Goal: Task Accomplishment & Management: Complete application form

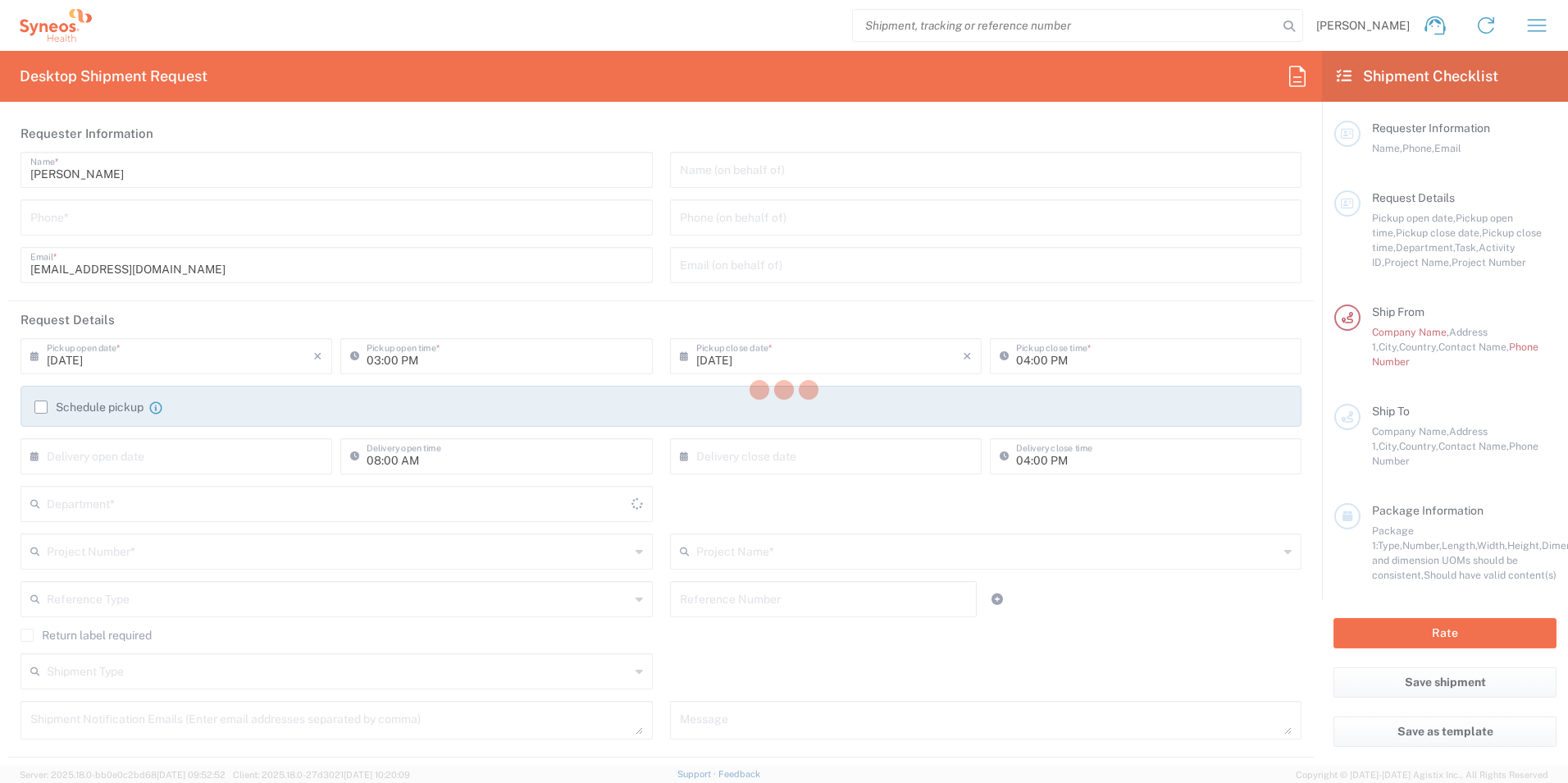
type input "[GEOGRAPHIC_DATA]"
type input "8480"
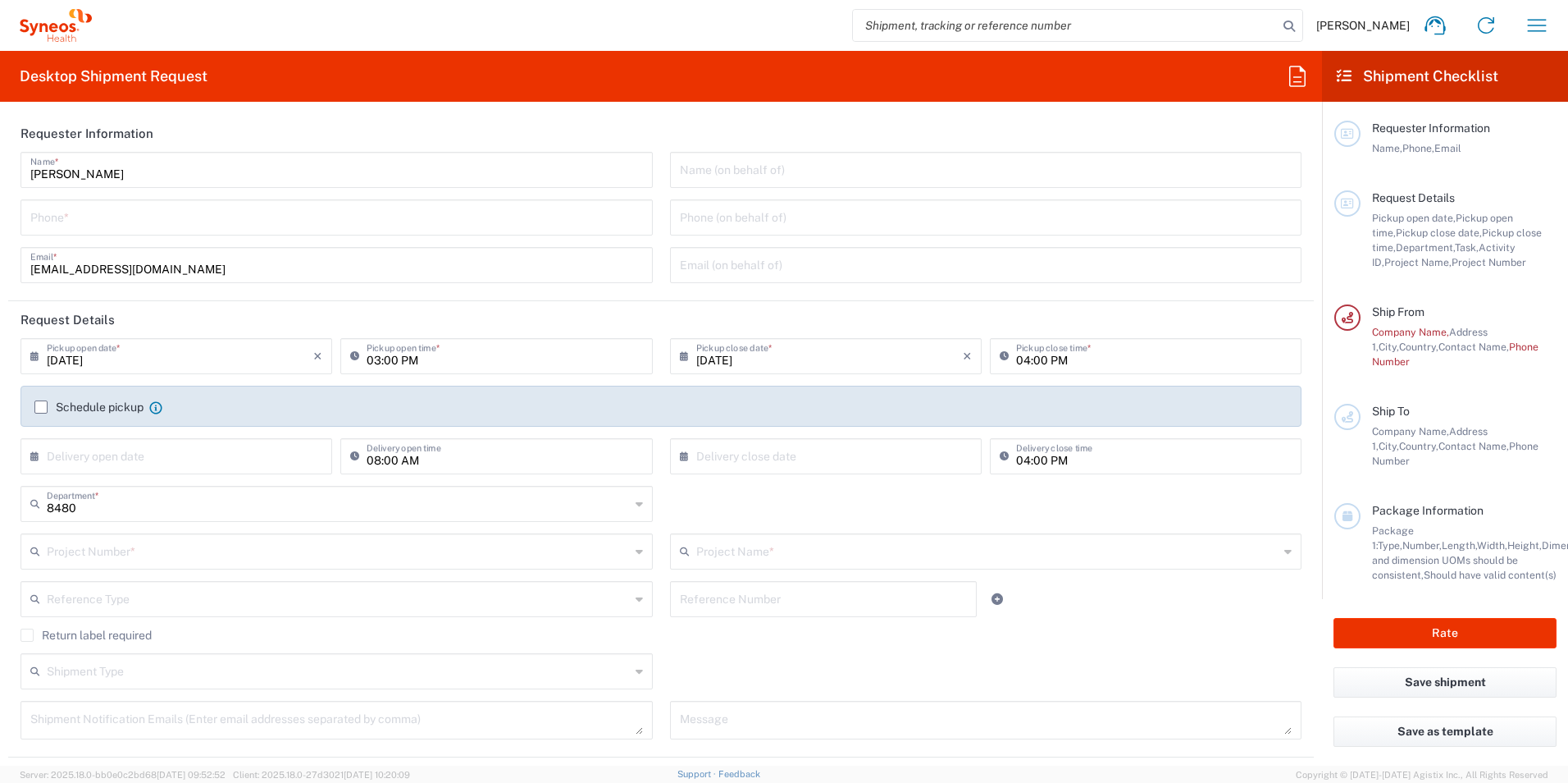
type input "Syneos Health d.o.o. [GEOGRAPHIC_DATA]-[GEOGRAPHIC_DATA]"
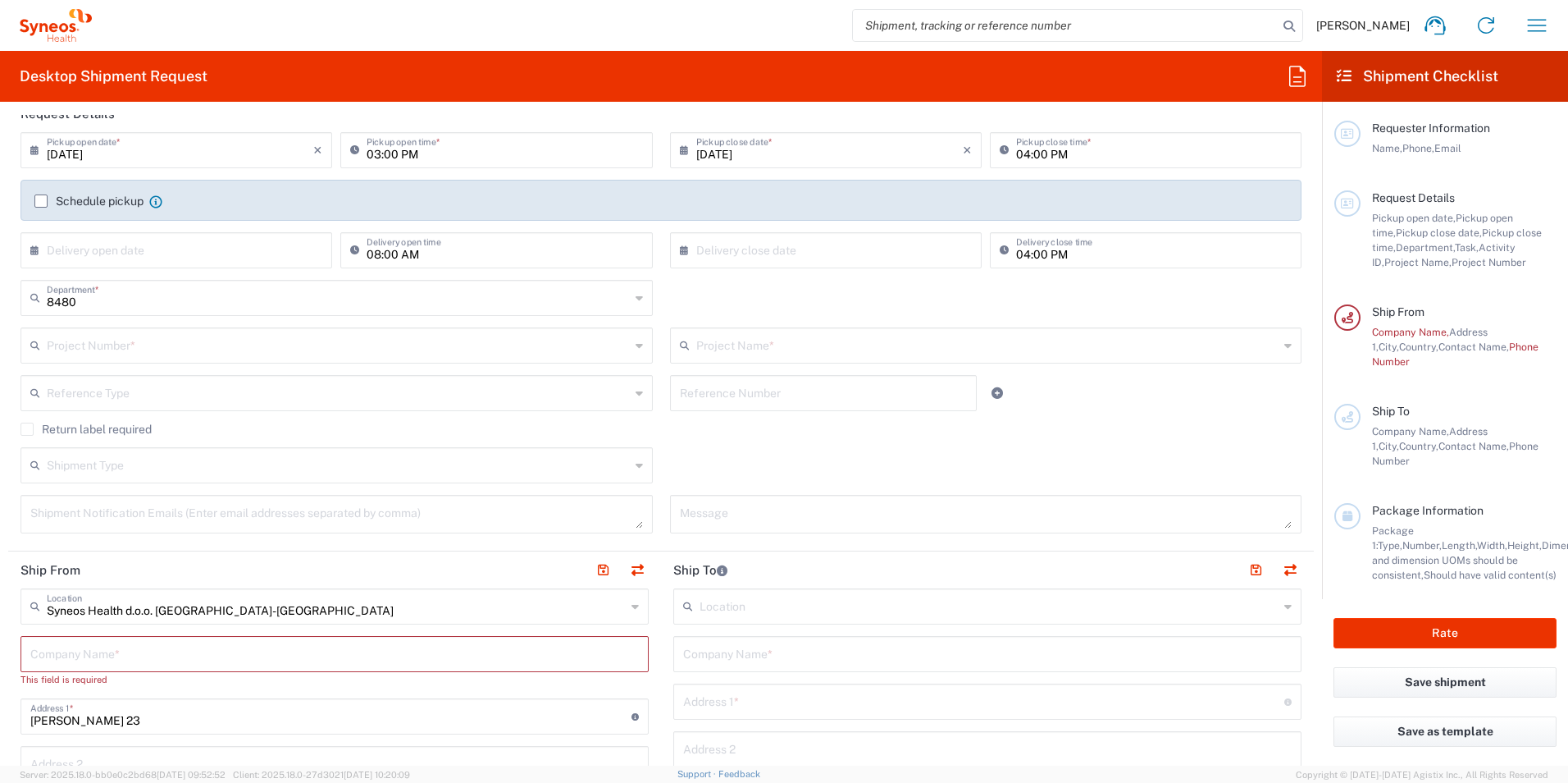
scroll to position [410, 0]
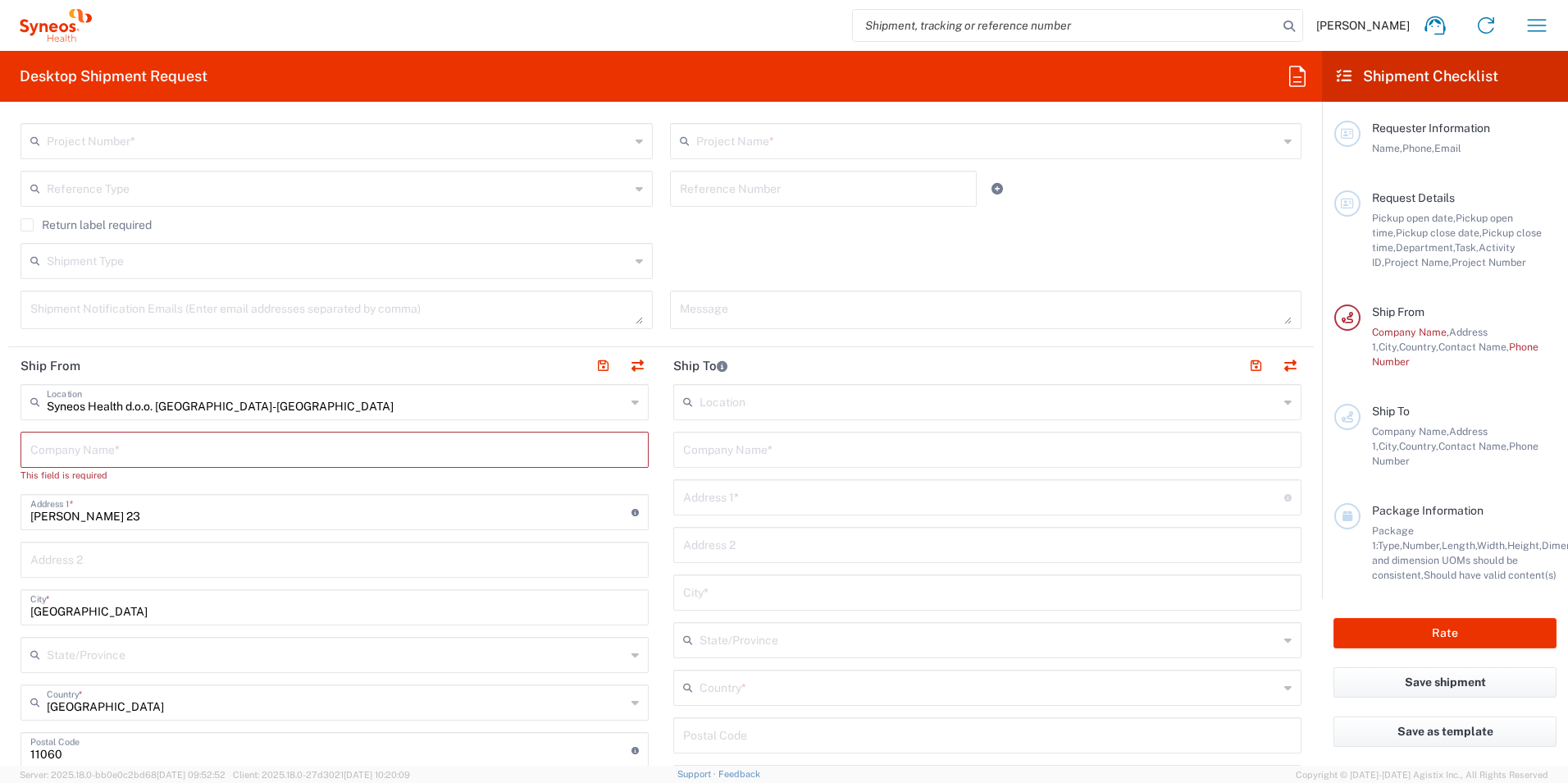
click at [185, 443] on input "text" at bounding box center [335, 448] width 608 height 29
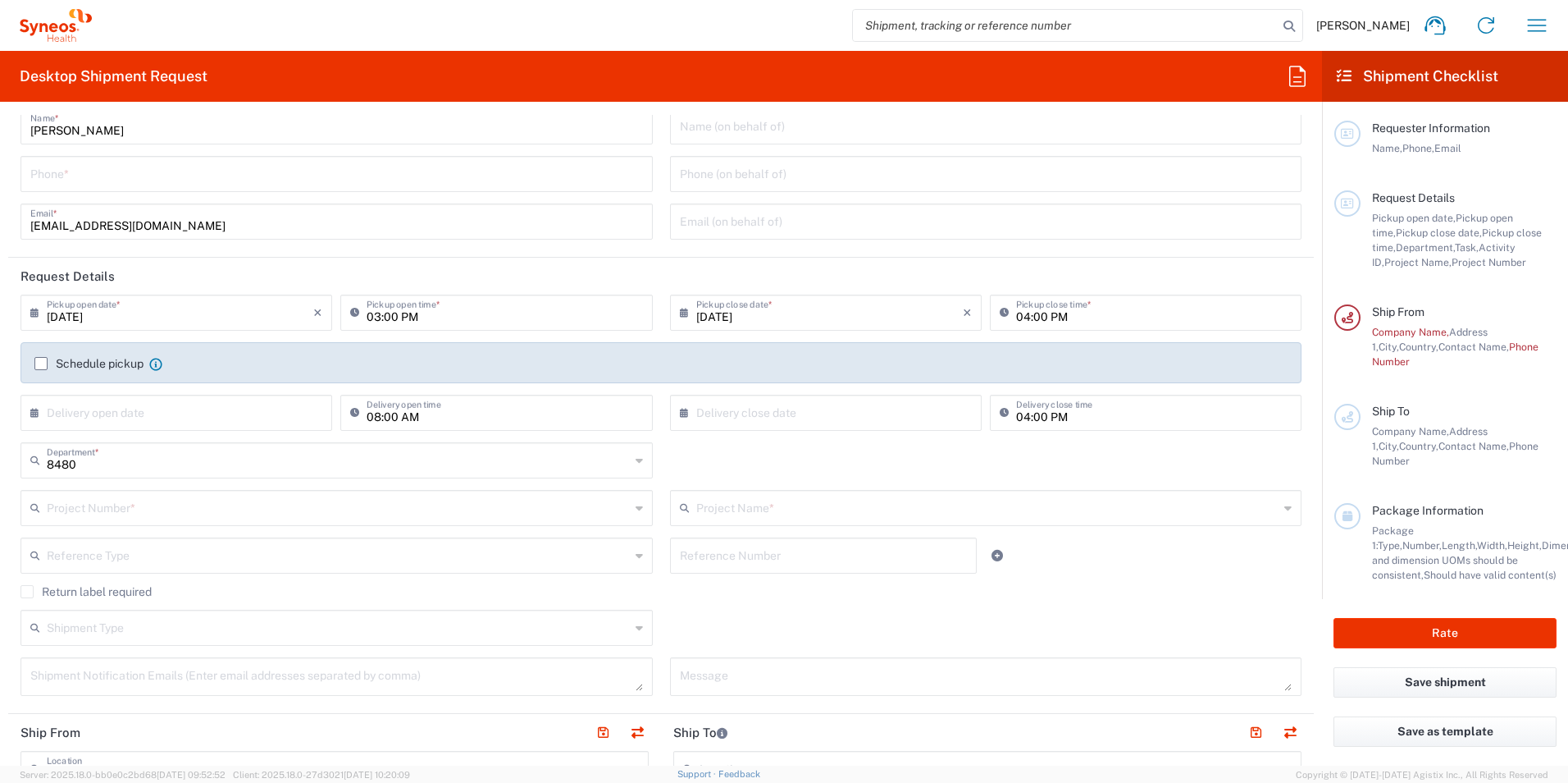
scroll to position [0, 0]
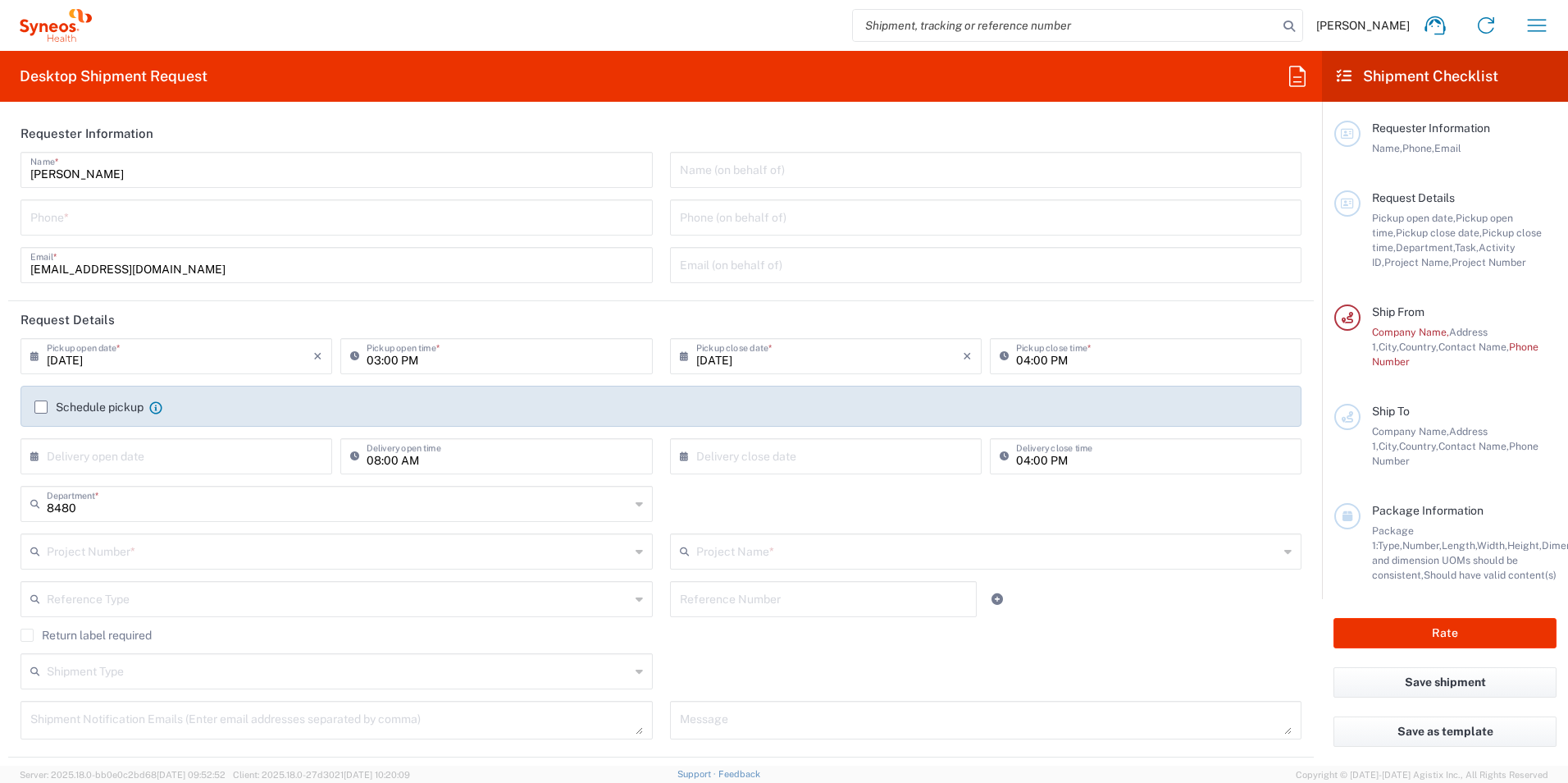
drag, startPoint x: 81, startPoint y: 220, endPoint x: 455, endPoint y: 224, distance: 374.0
click at [81, 220] on input "tel" at bounding box center [337, 216] width 612 height 29
drag, startPoint x: 415, startPoint y: 127, endPoint x: 339, endPoint y: 224, distance: 123.2
click at [415, 127] on header "Requester Information" at bounding box center [661, 133] width 1305 height 37
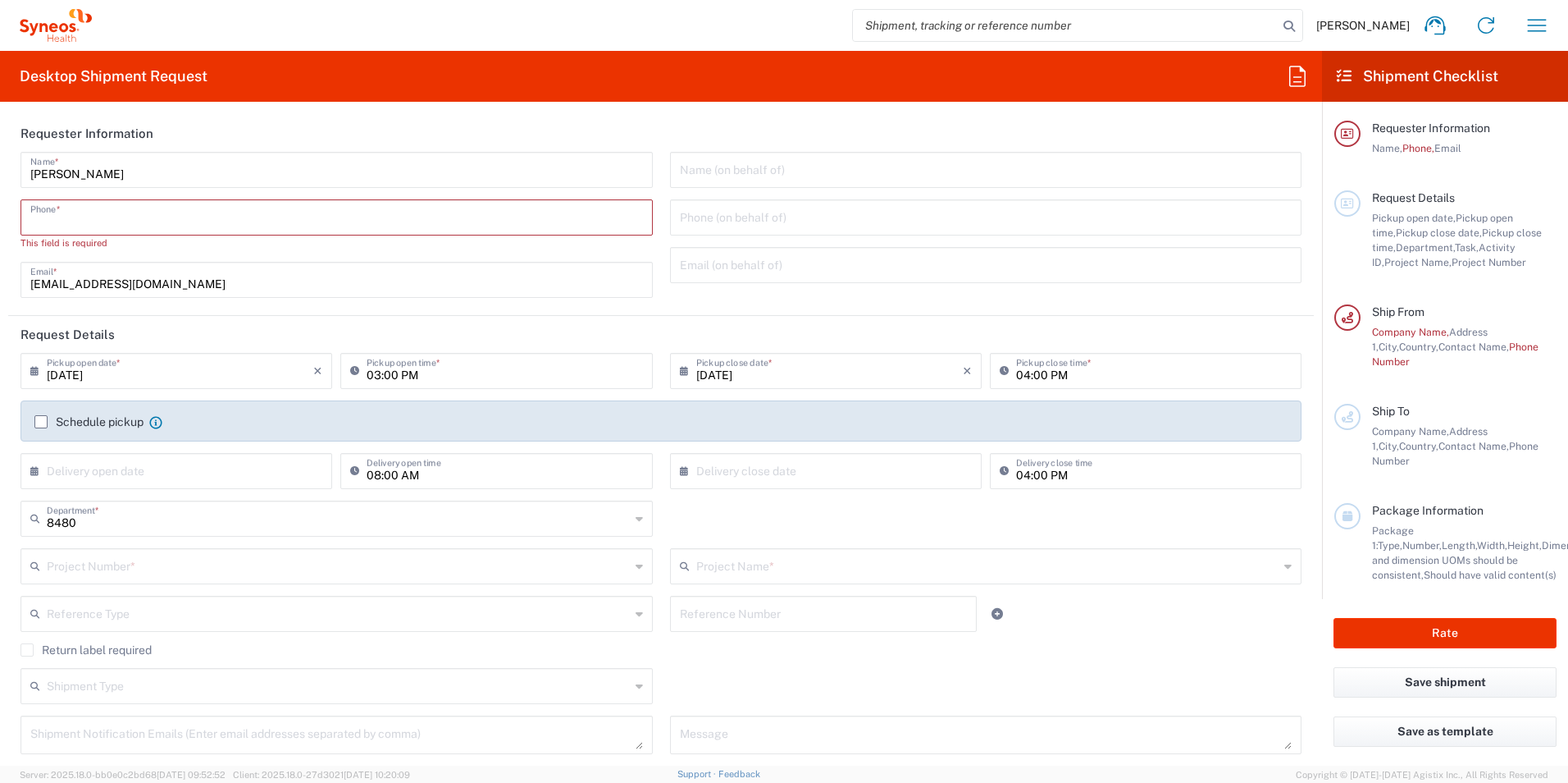
click at [304, 221] on input "tel" at bounding box center [337, 216] width 612 height 29
type input "062727678"
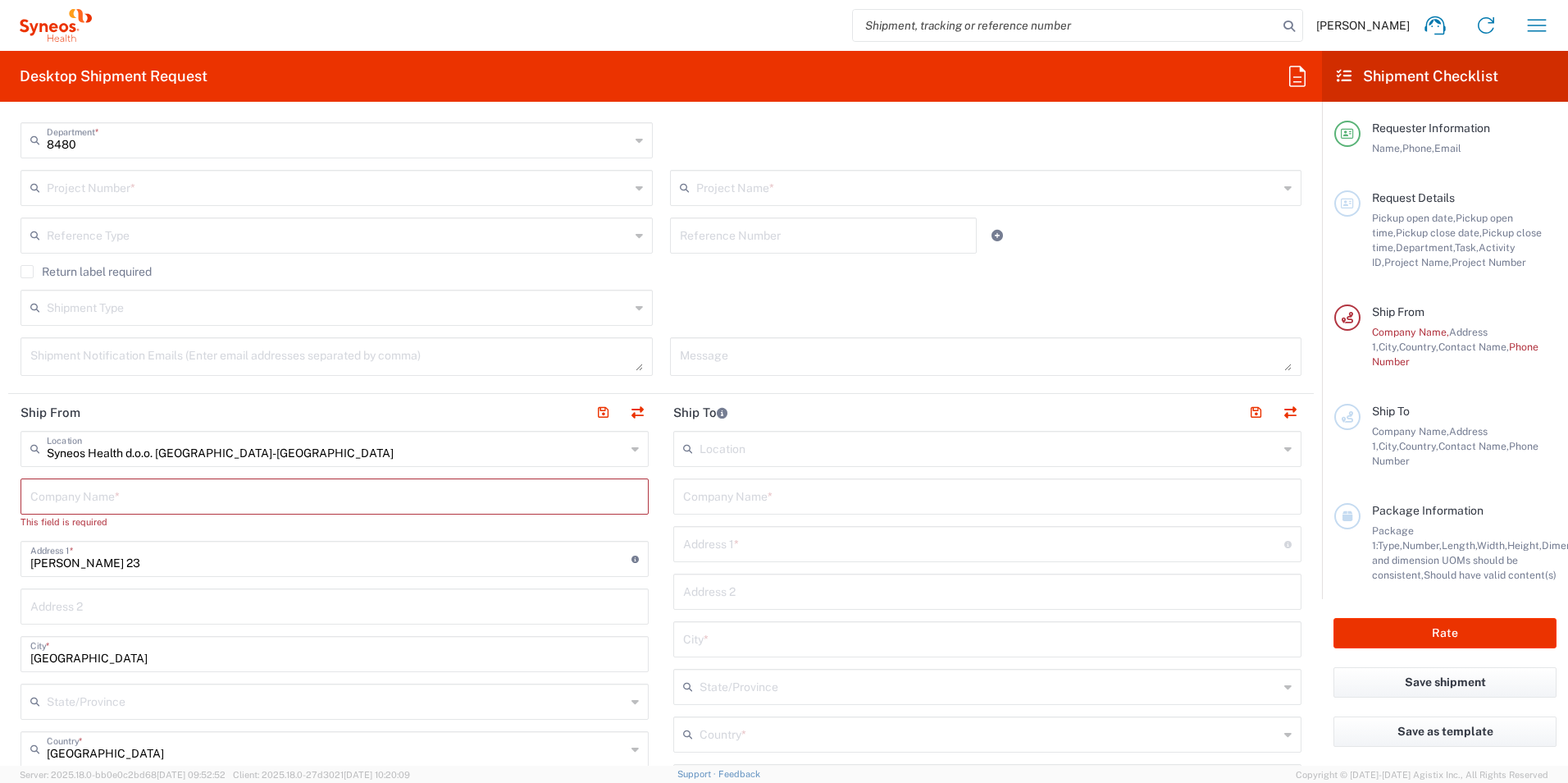
scroll to position [410, 0]
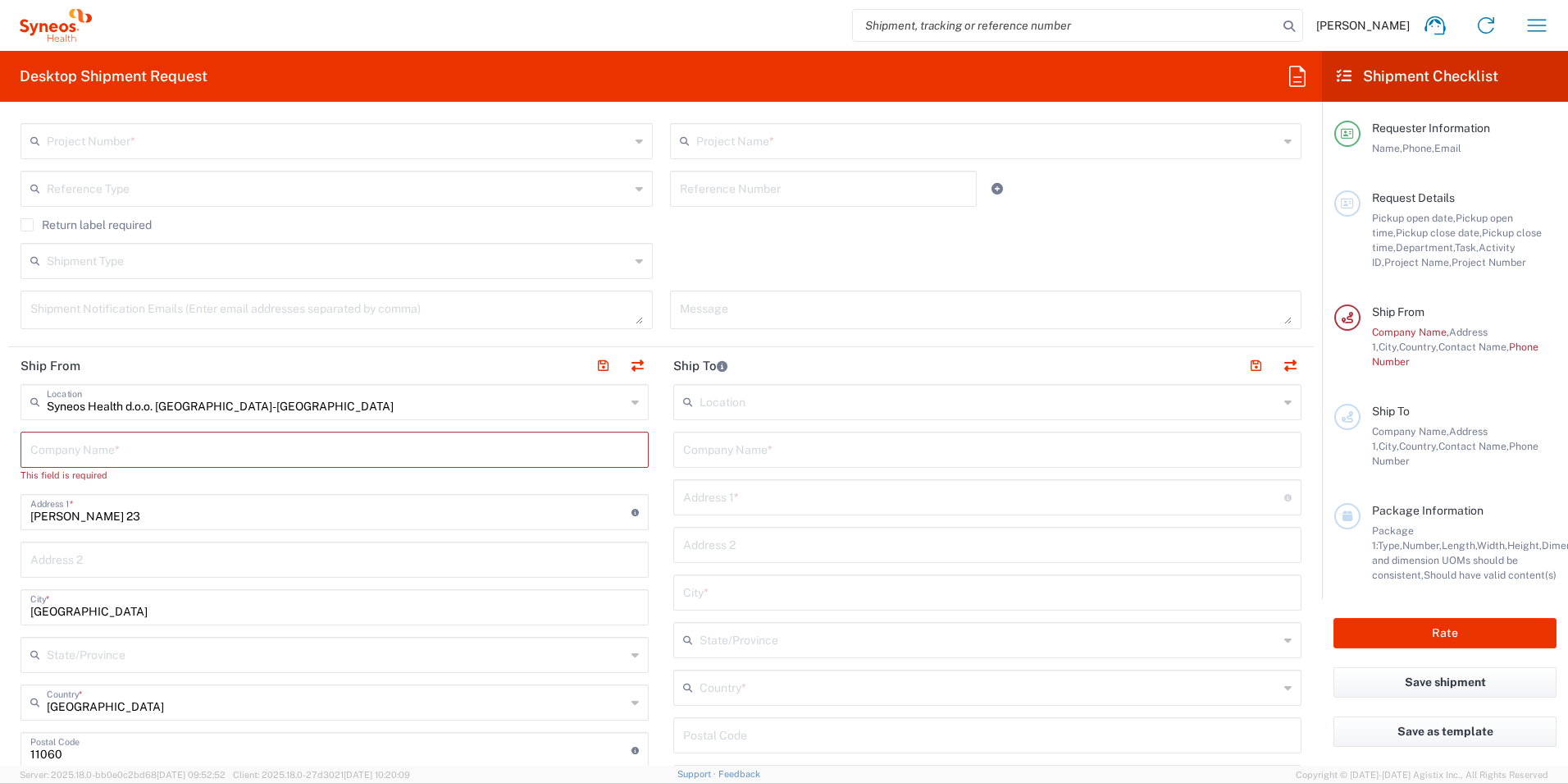
click at [92, 462] on div "Company Name *" at bounding box center [335, 450] width 628 height 36
click at [90, 456] on input "text" at bounding box center [335, 448] width 608 height 29
click at [89, 447] on input "text" at bounding box center [335, 448] width 608 height 29
type input "yne"
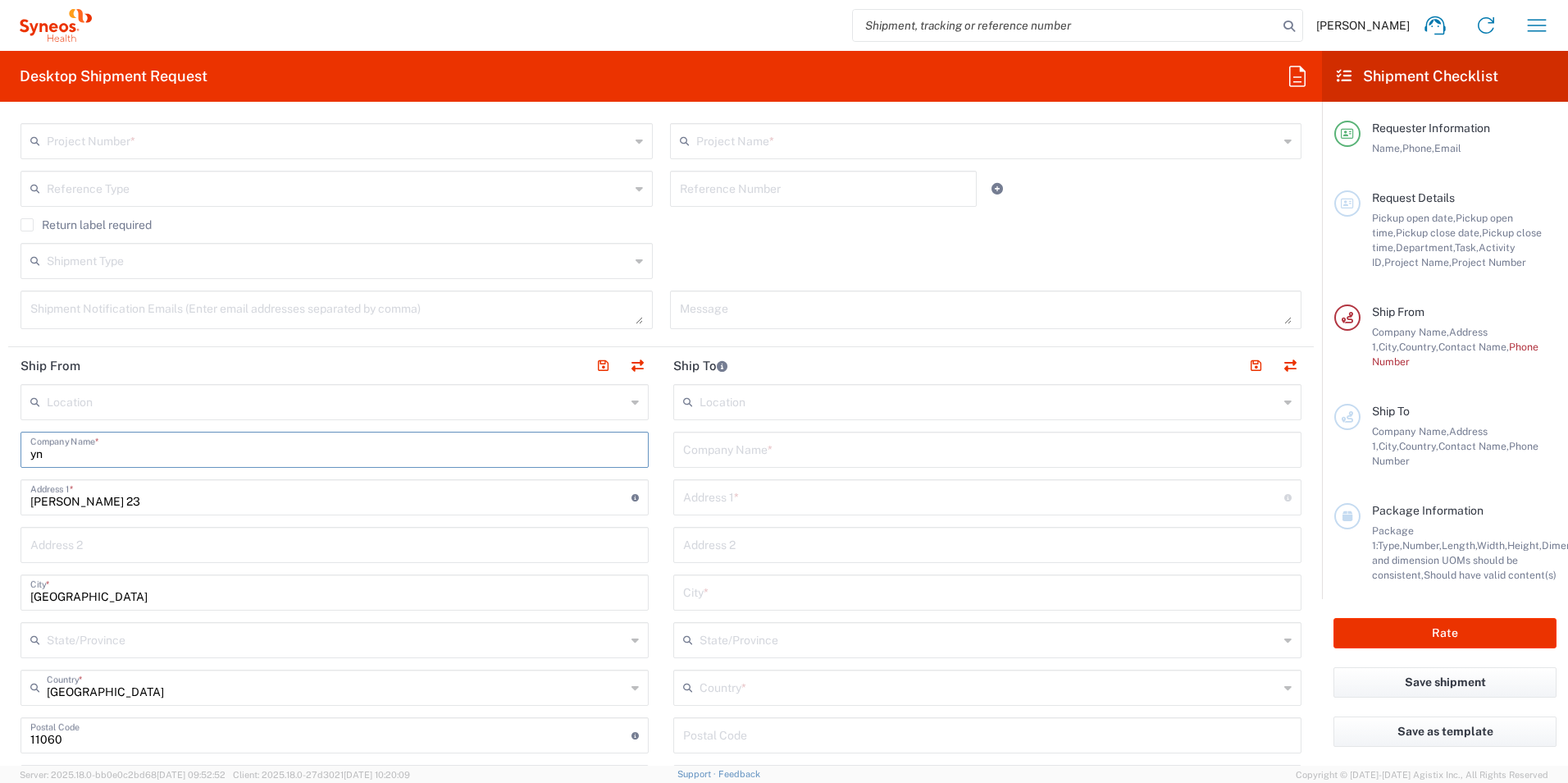
type input "y"
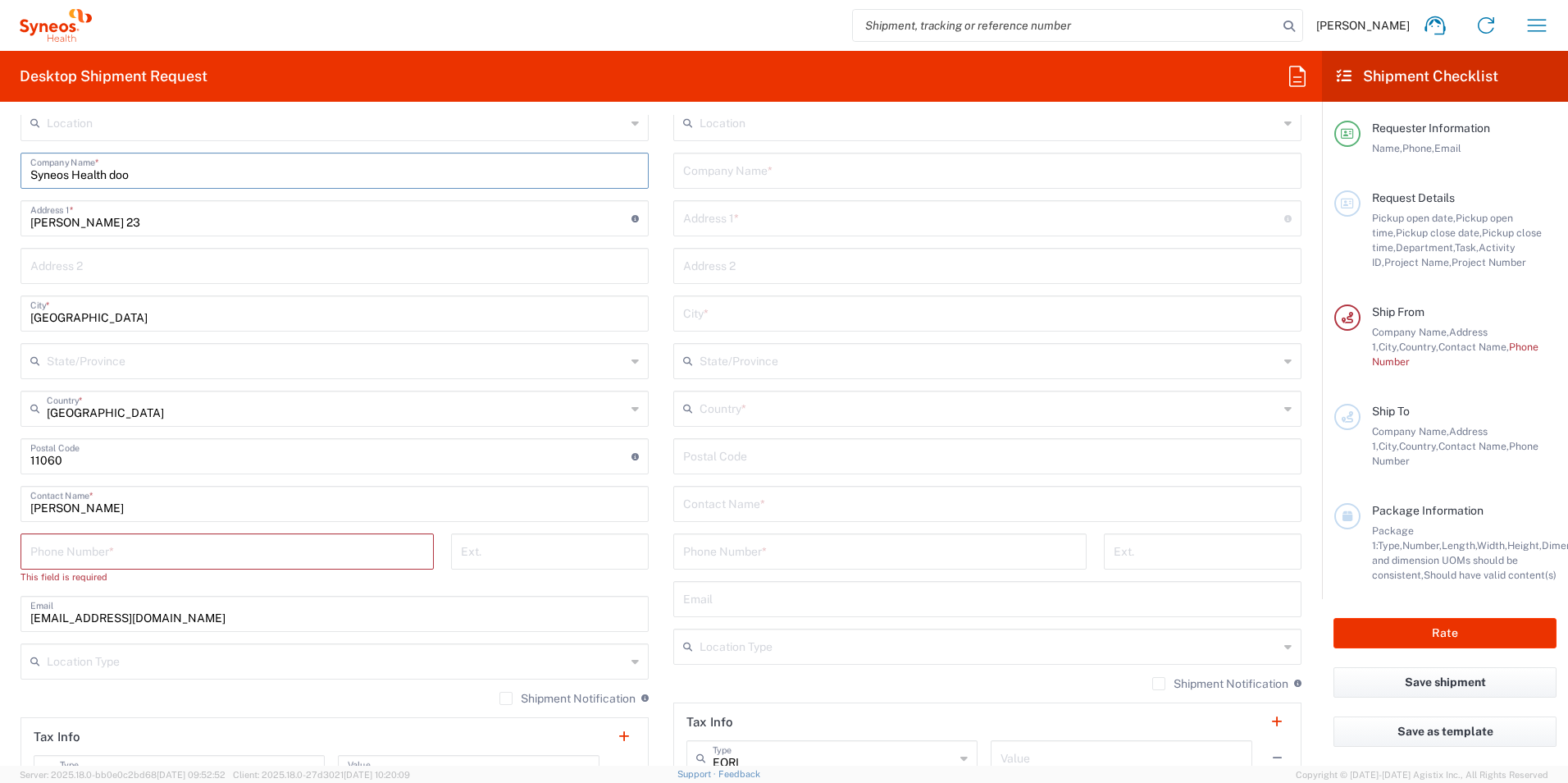
scroll to position [738, 0]
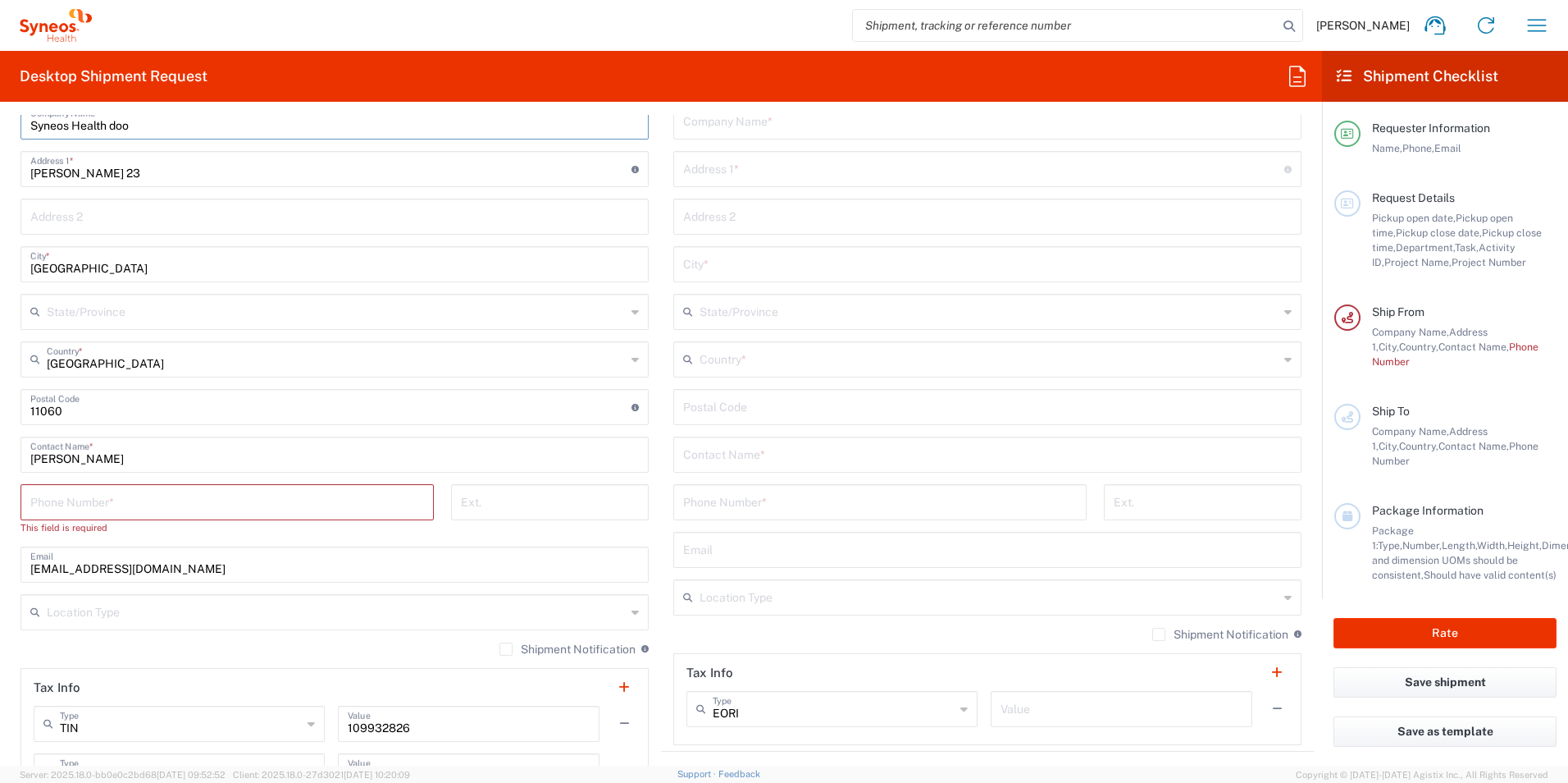
type input "Syneos Health doo"
drag, startPoint x: 271, startPoint y: 517, endPoint x: 183, endPoint y: 508, distance: 88.5
click at [269, 517] on div "Phone Number *" at bounding box center [227, 502] width 413 height 36
click at [265, 494] on input "tel" at bounding box center [227, 501] width 394 height 29
type input "062727678"
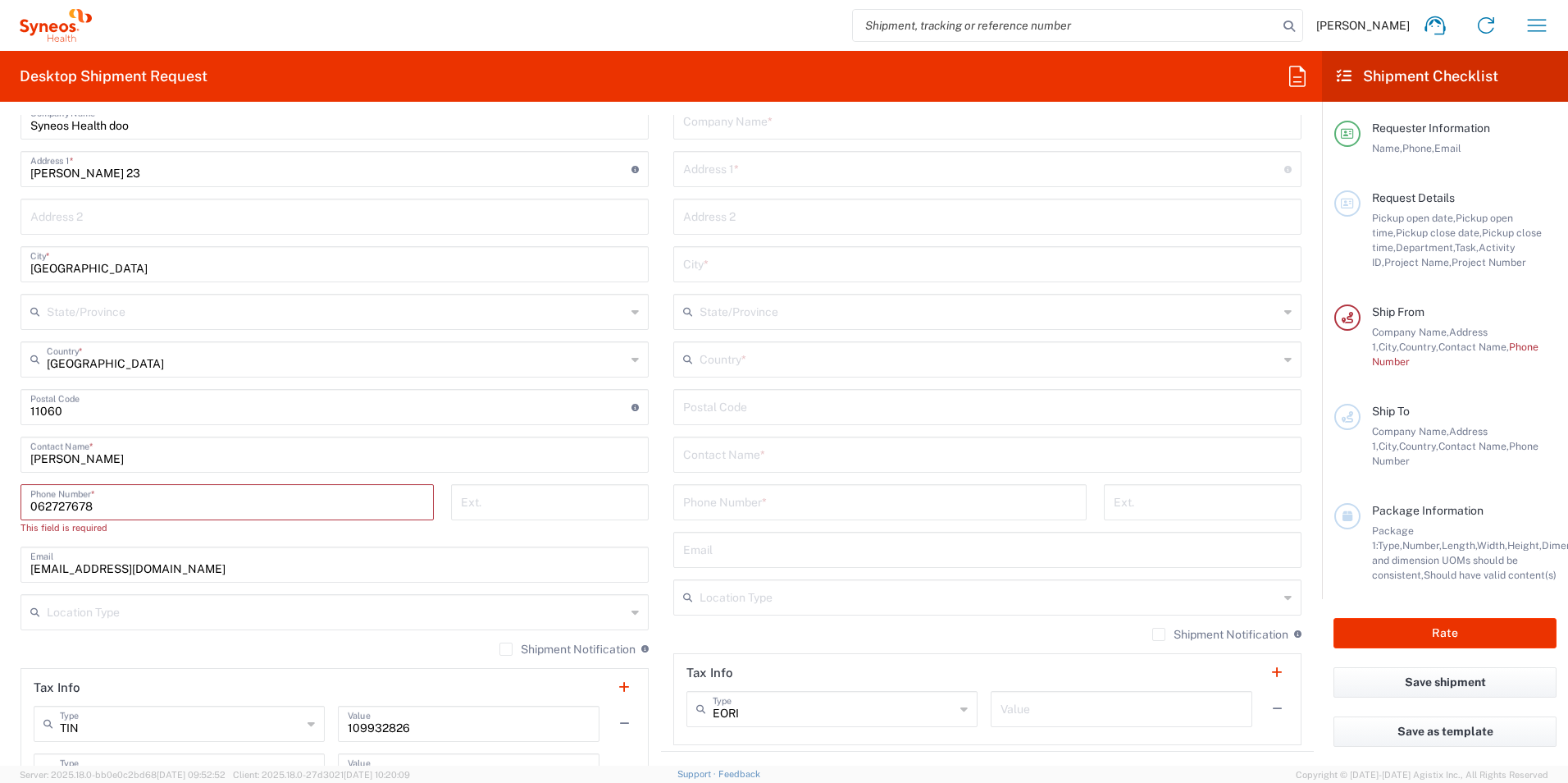
type input "mladend19@gmail.com"
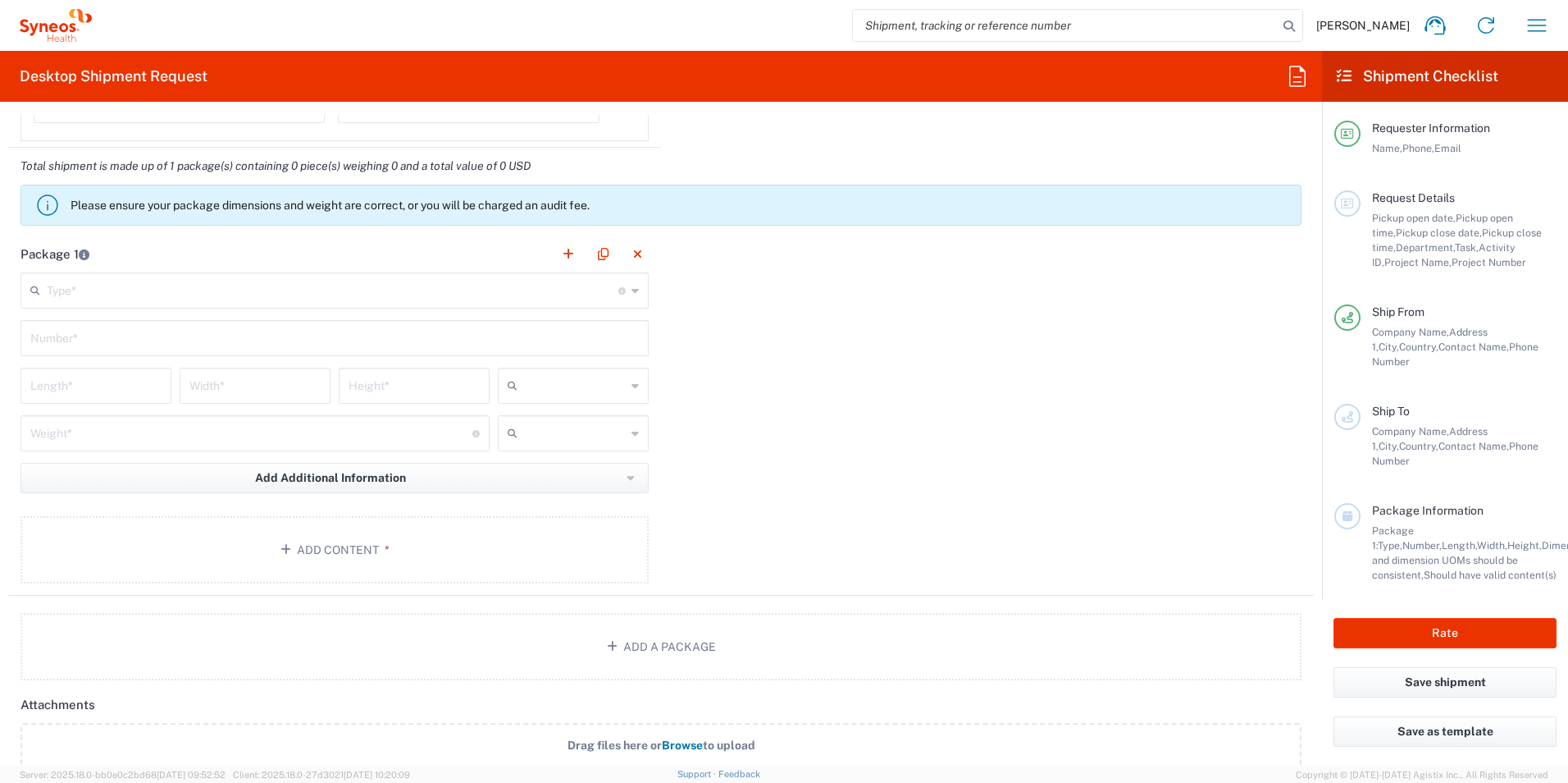
scroll to position [1230, 0]
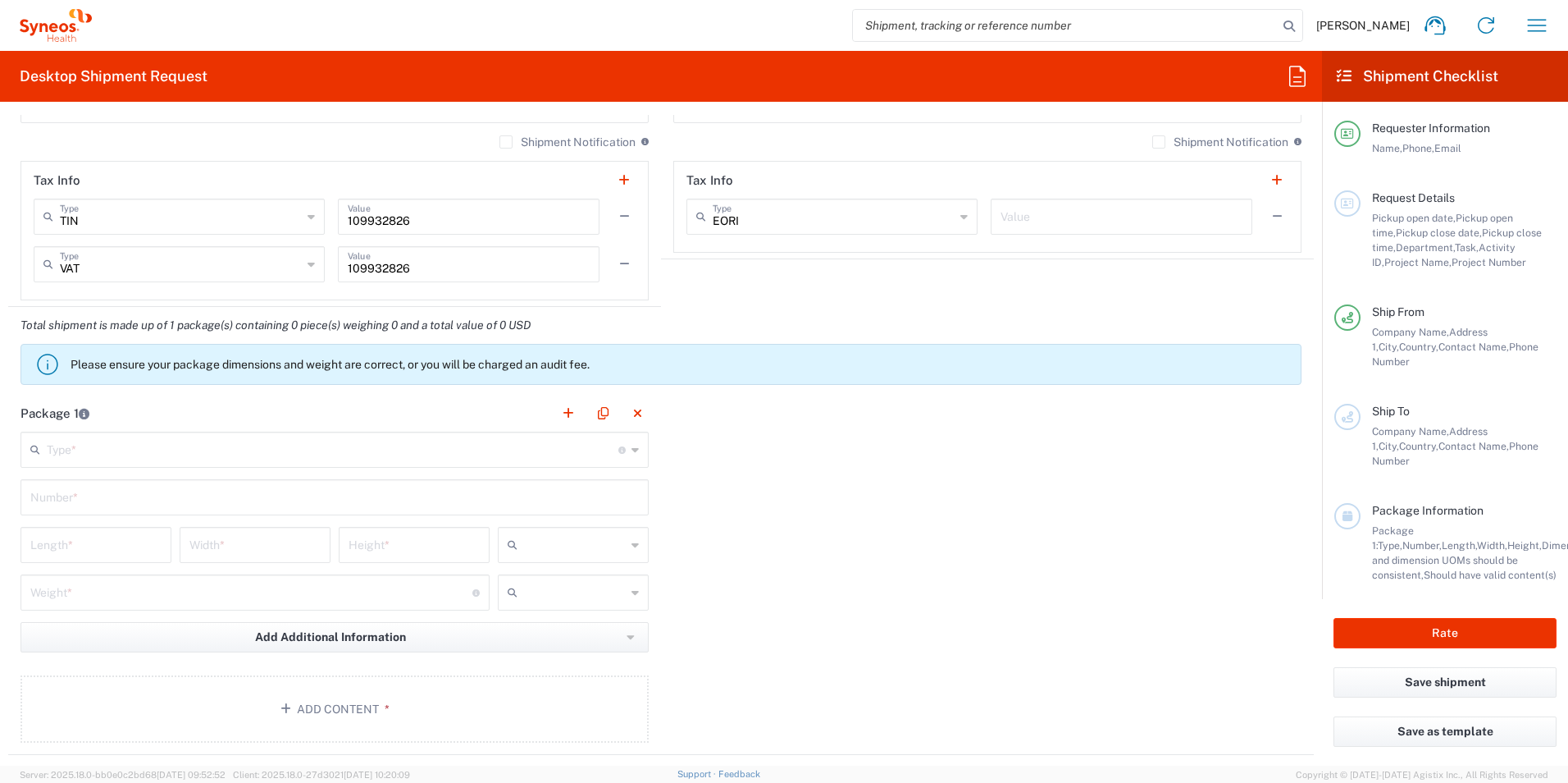
drag, startPoint x: 286, startPoint y: 443, endPoint x: 274, endPoint y: 452, distance: 15.0
click at [286, 443] on input "text" at bounding box center [332, 448] width 571 height 29
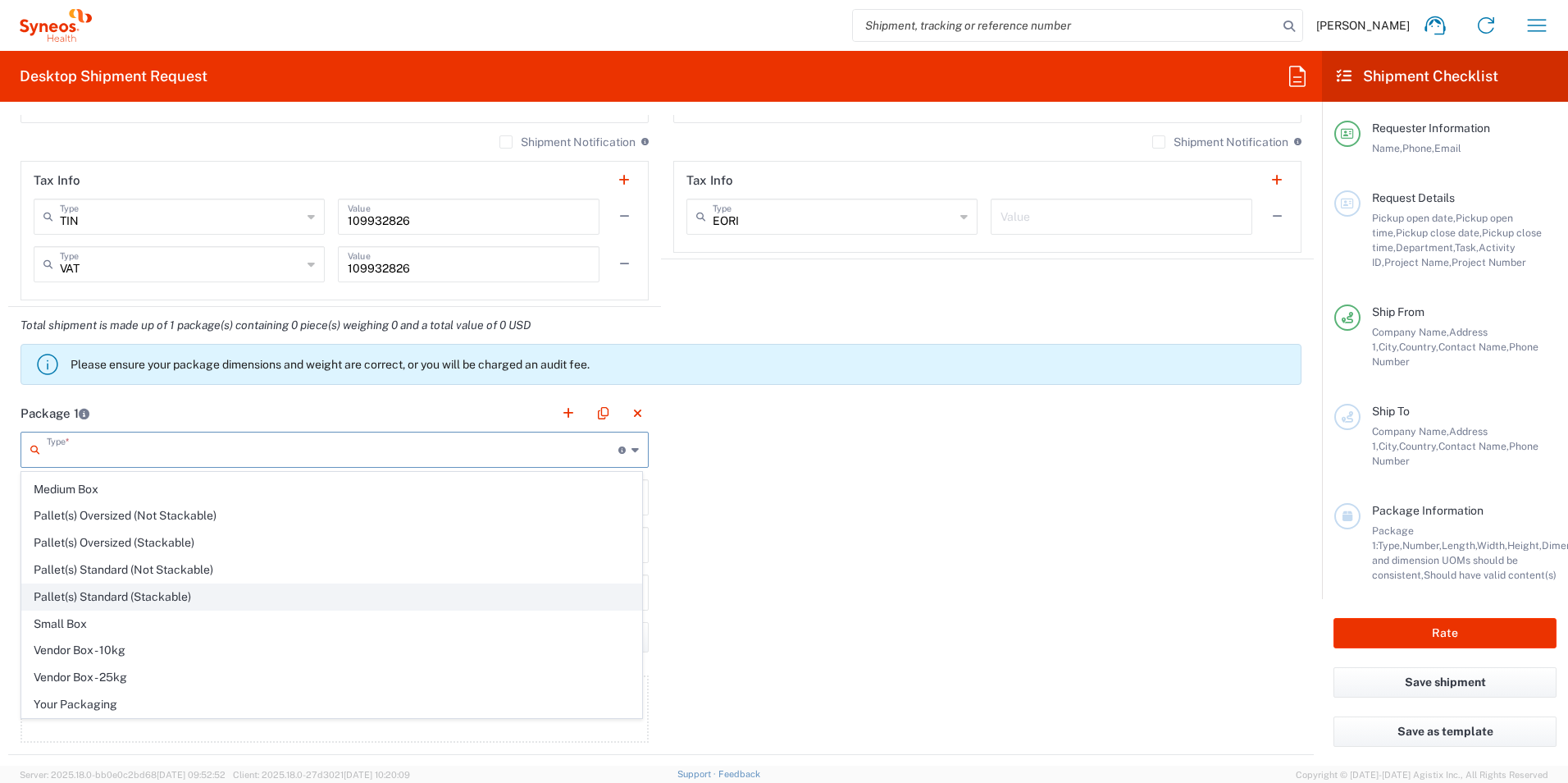
scroll to position [0, 0]
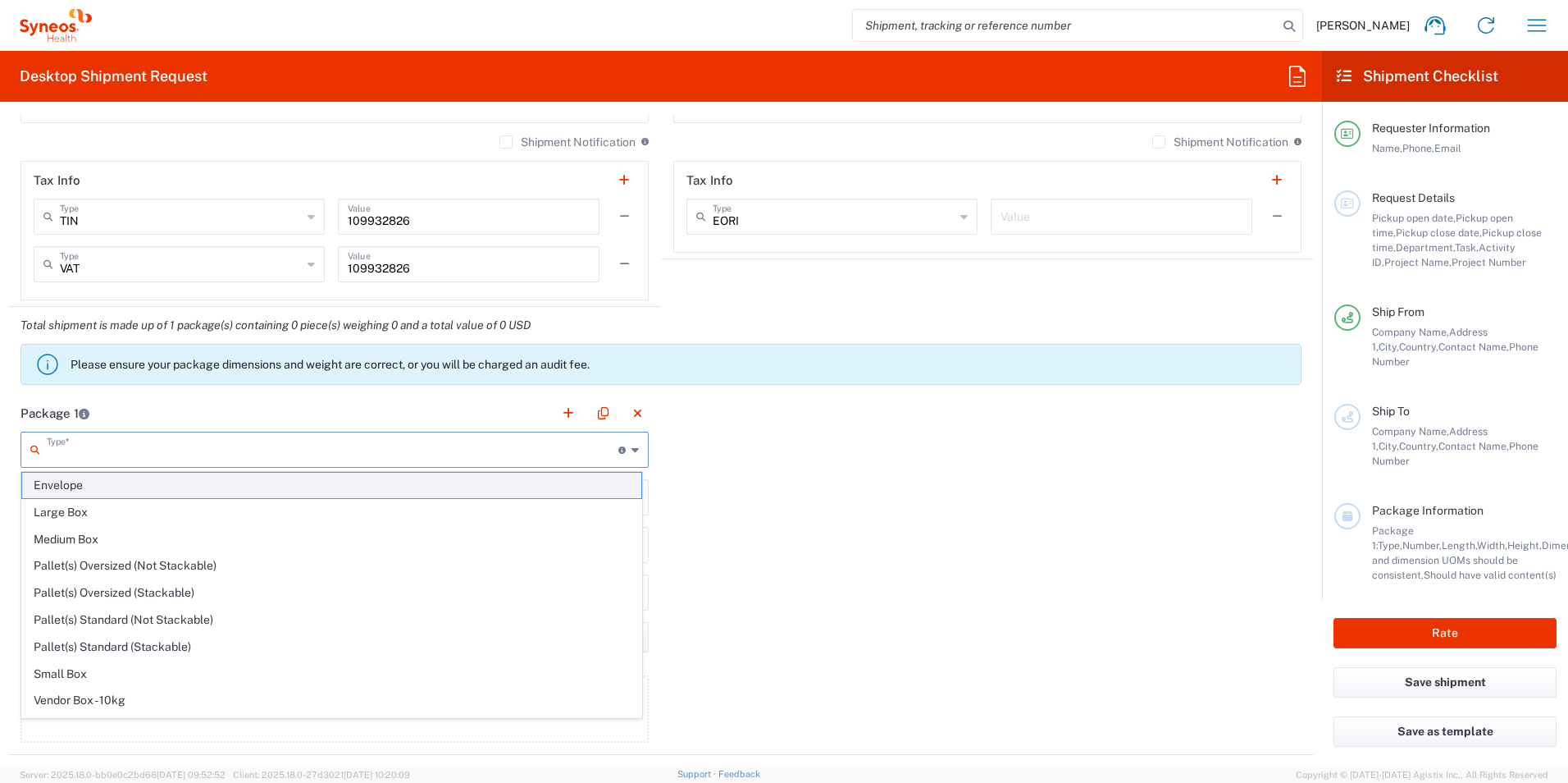
click at [125, 492] on span "Envelope" at bounding box center [332, 485] width 619 height 25
type input "Envelope"
type input "1"
type input "9.5"
type input "12.5"
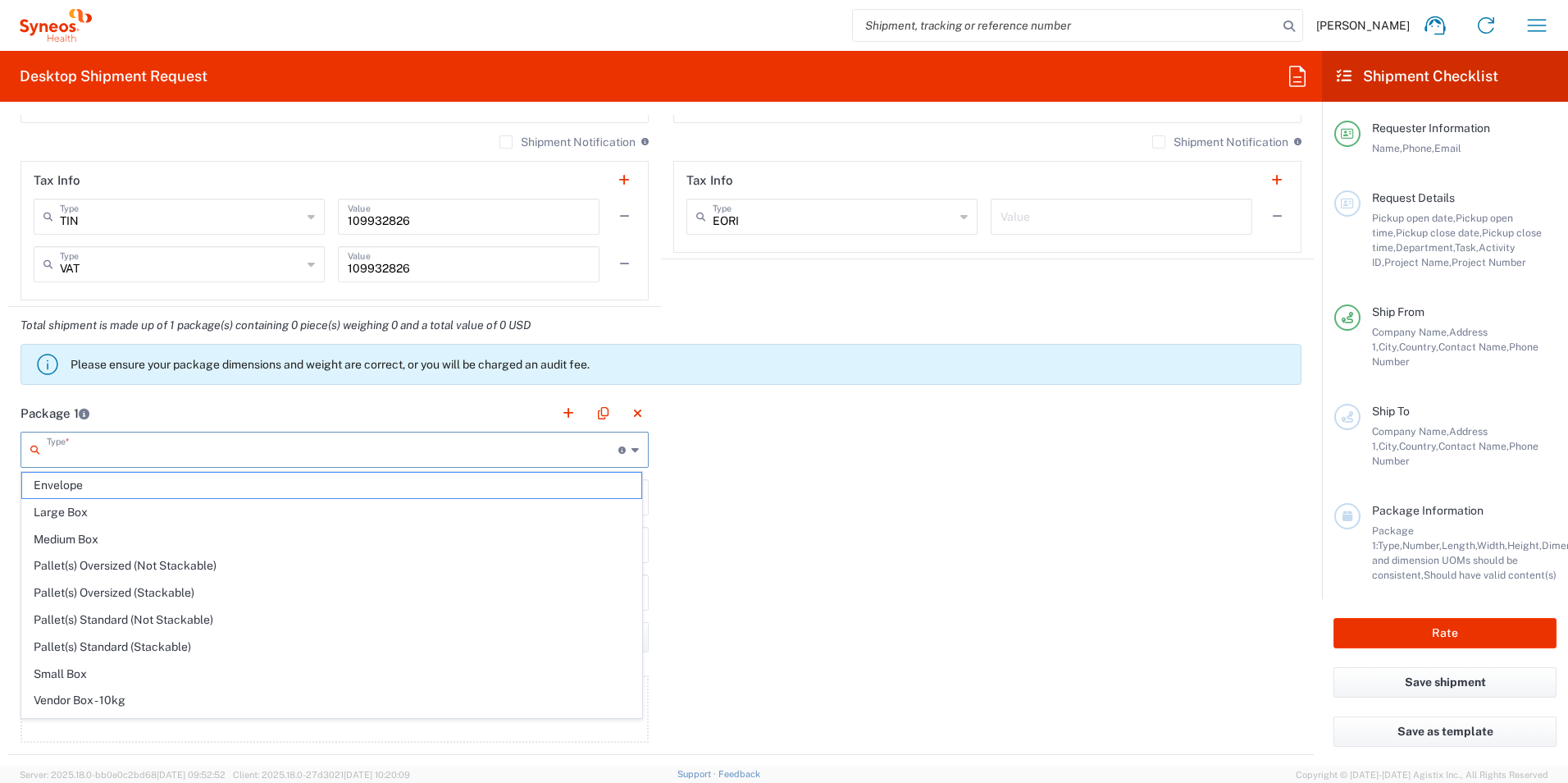
type input "0.25"
type input "in"
type input "0.45"
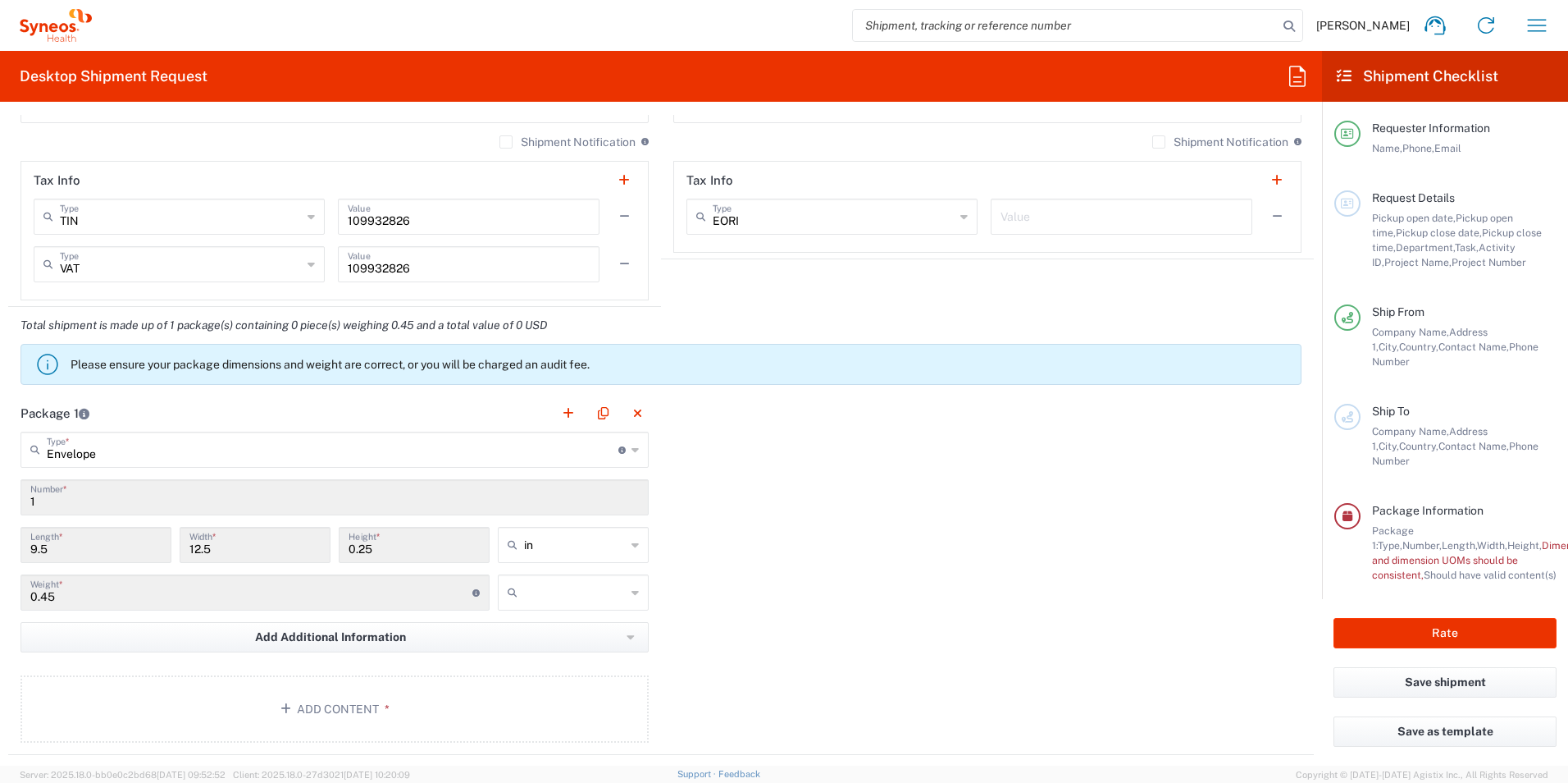
click at [564, 554] on input "in" at bounding box center [574, 545] width 102 height 26
click at [0, 0] on span "cm" at bounding box center [0, 0] width 0 height 0
type input "24.13"
type input "31.75"
type input "0.64"
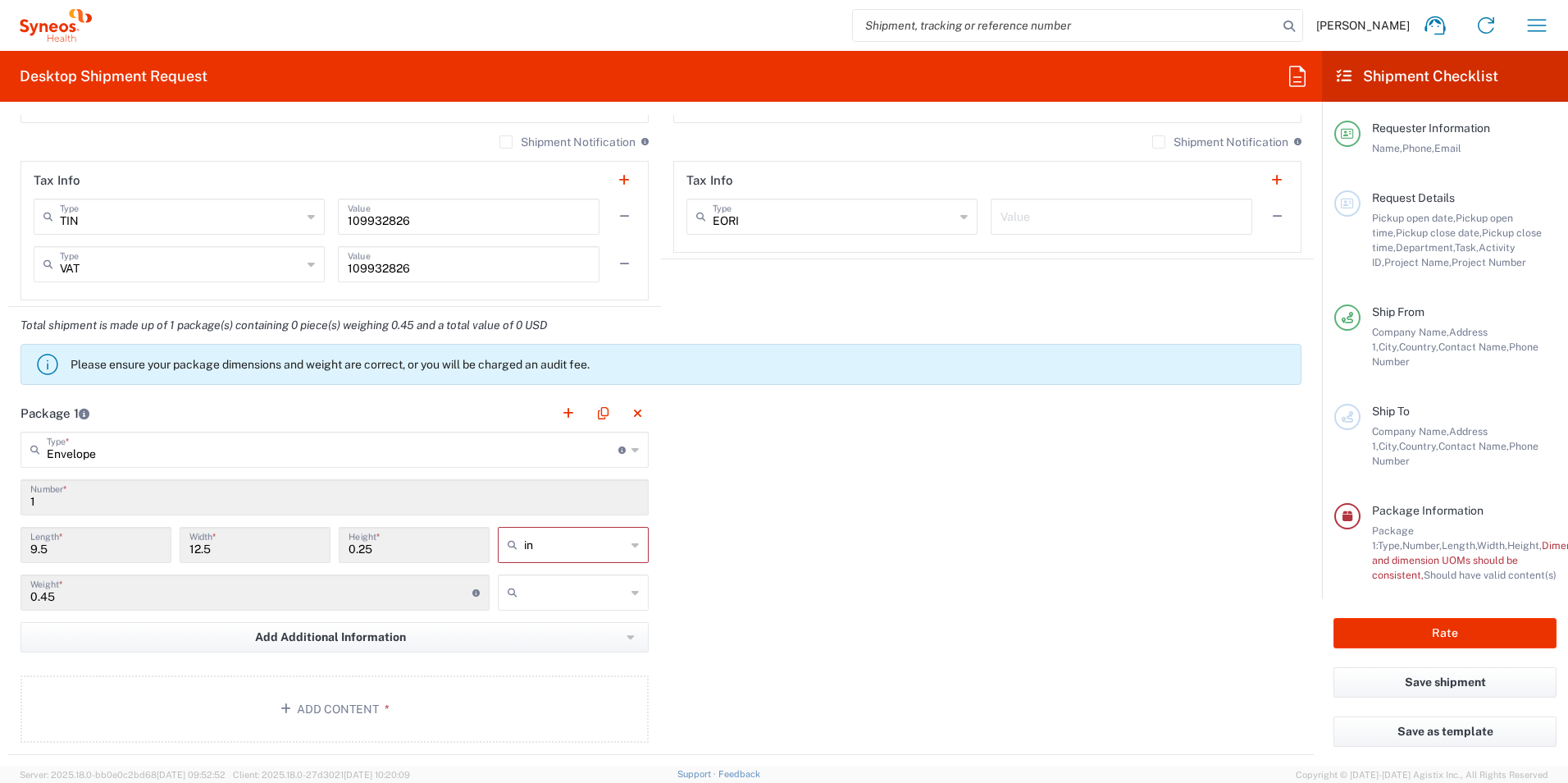
type input "cm"
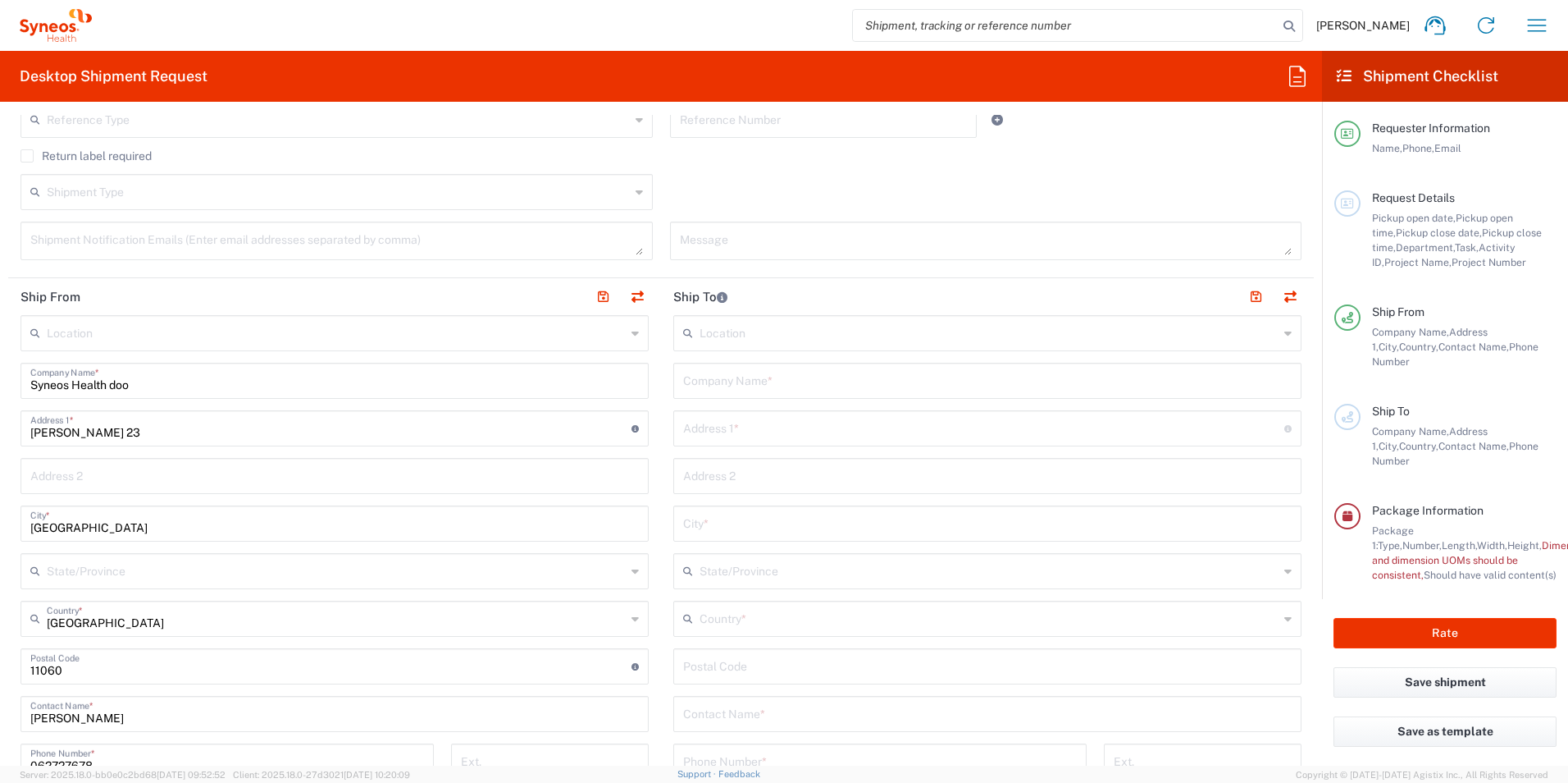
scroll to position [389, 0]
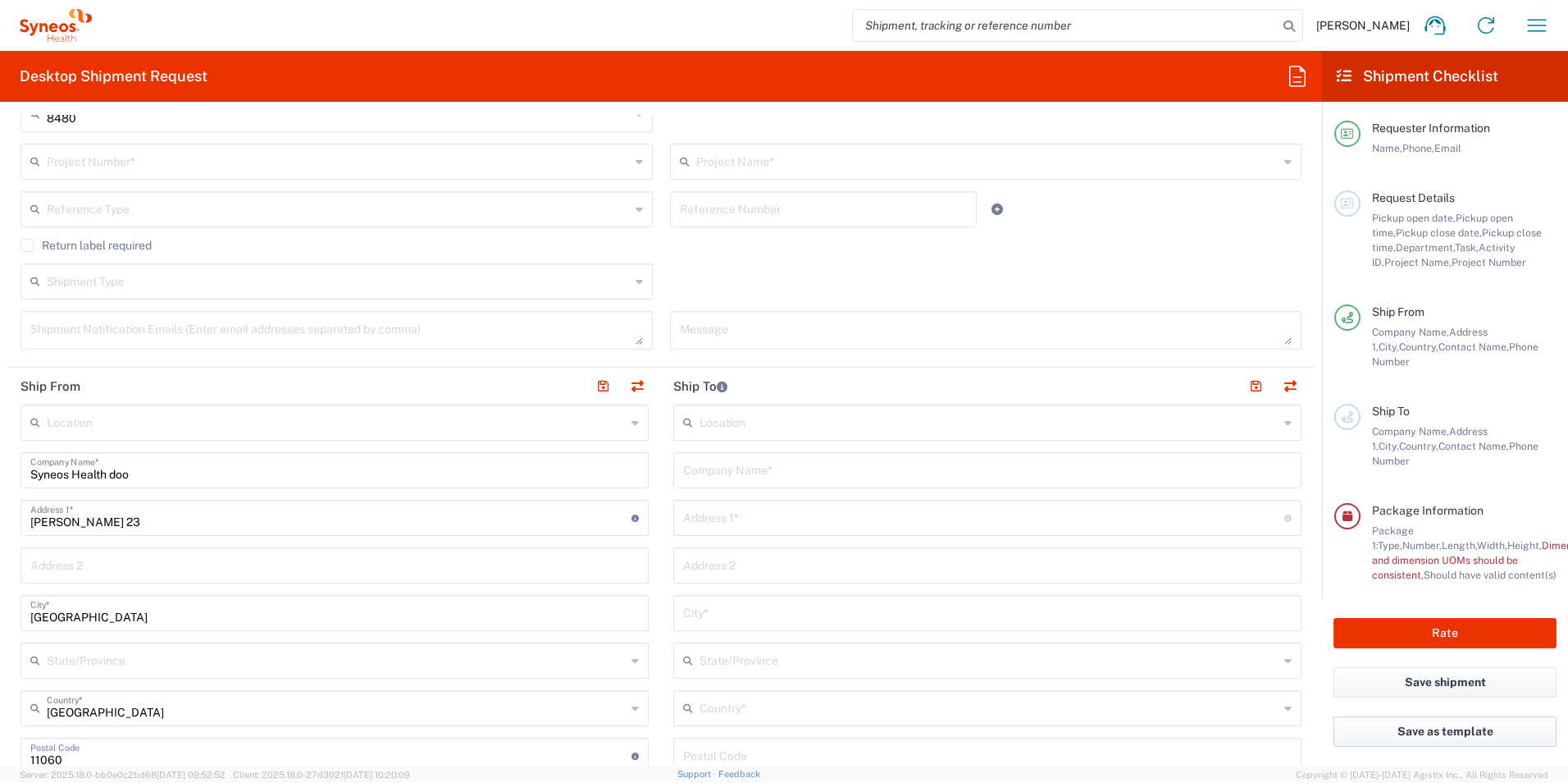
click at [1382, 716] on button "Save as template" at bounding box center [1444, 732] width 223 height 31
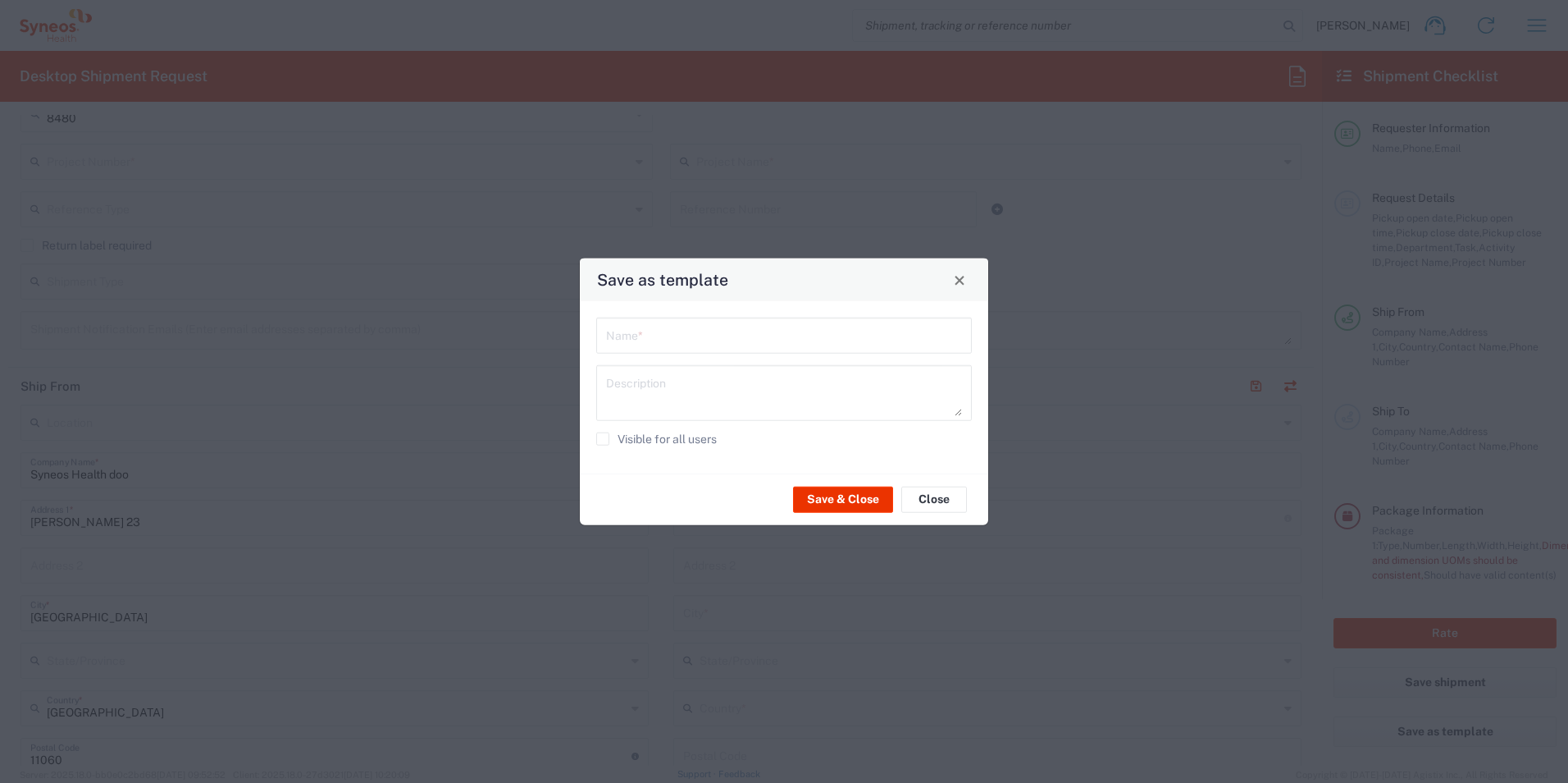
click at [615, 349] on div "Name *" at bounding box center [784, 336] width 376 height 36
type input "pošiljke"
click at [831, 488] on button "Save & Close" at bounding box center [842, 499] width 100 height 26
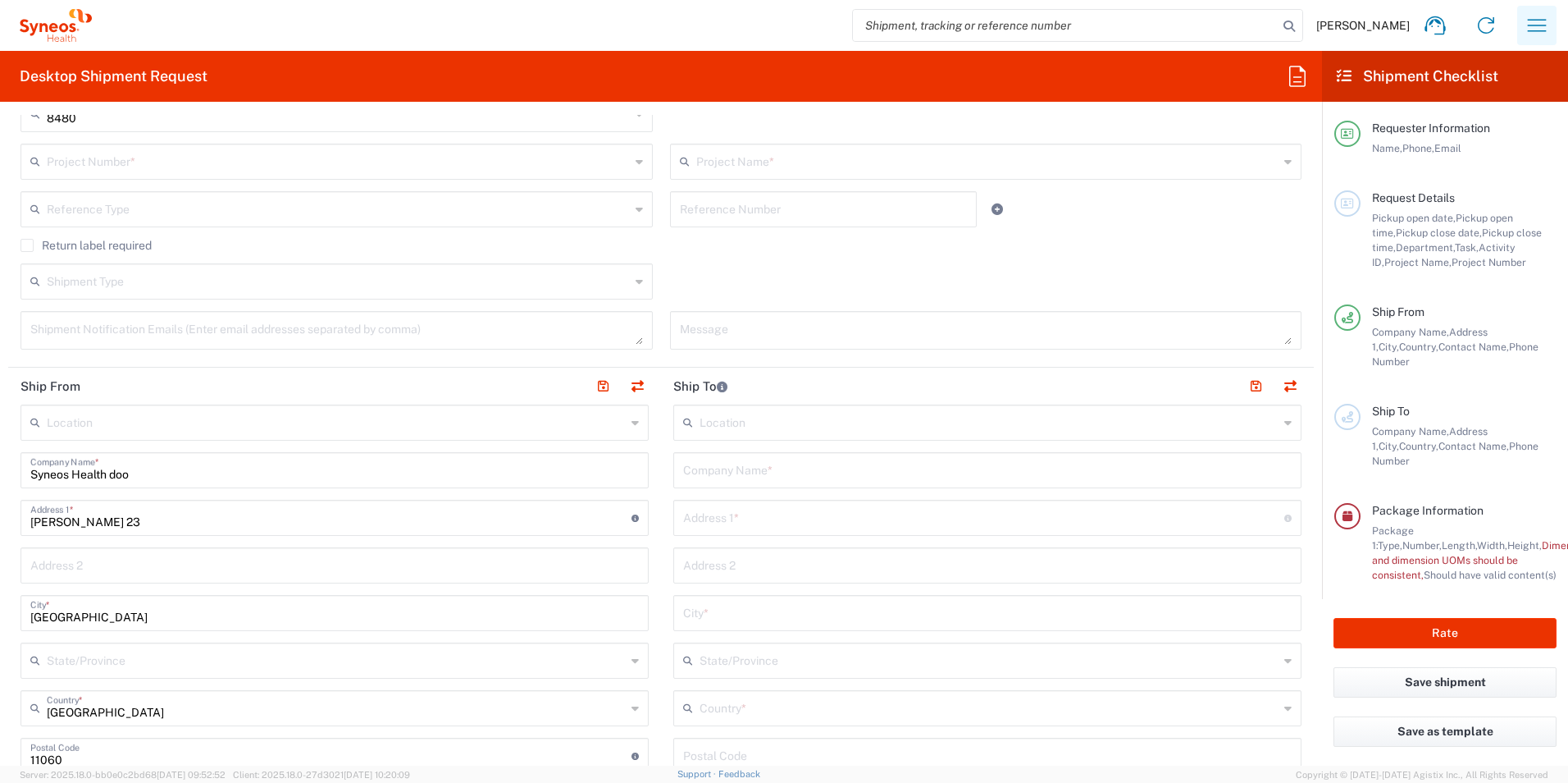
click at [1542, 19] on icon "button" at bounding box center [1536, 25] width 26 height 26
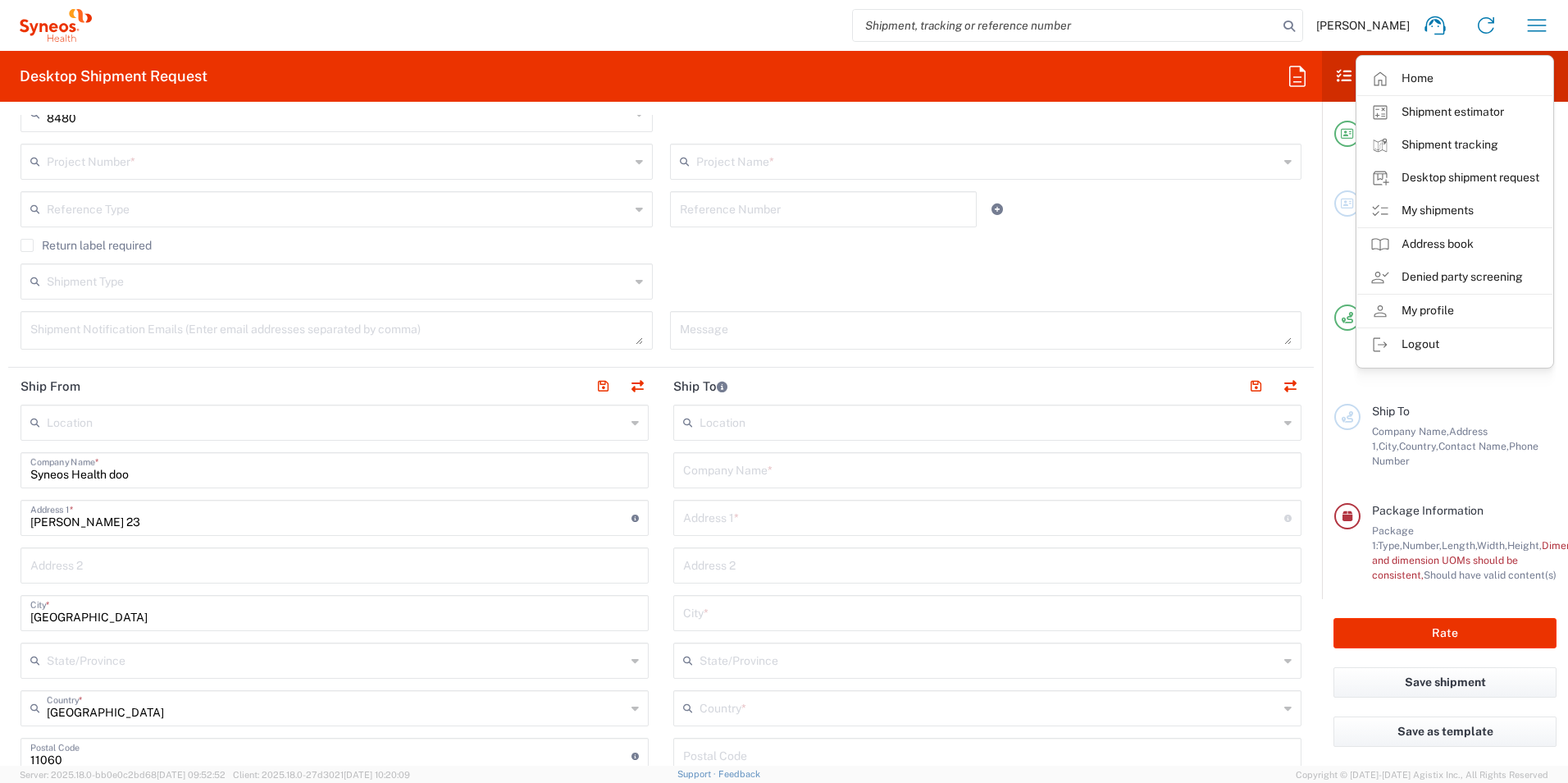
click at [858, 73] on agx-form-header "Desktop Shipment Request" at bounding box center [661, 76] width 1322 height 51
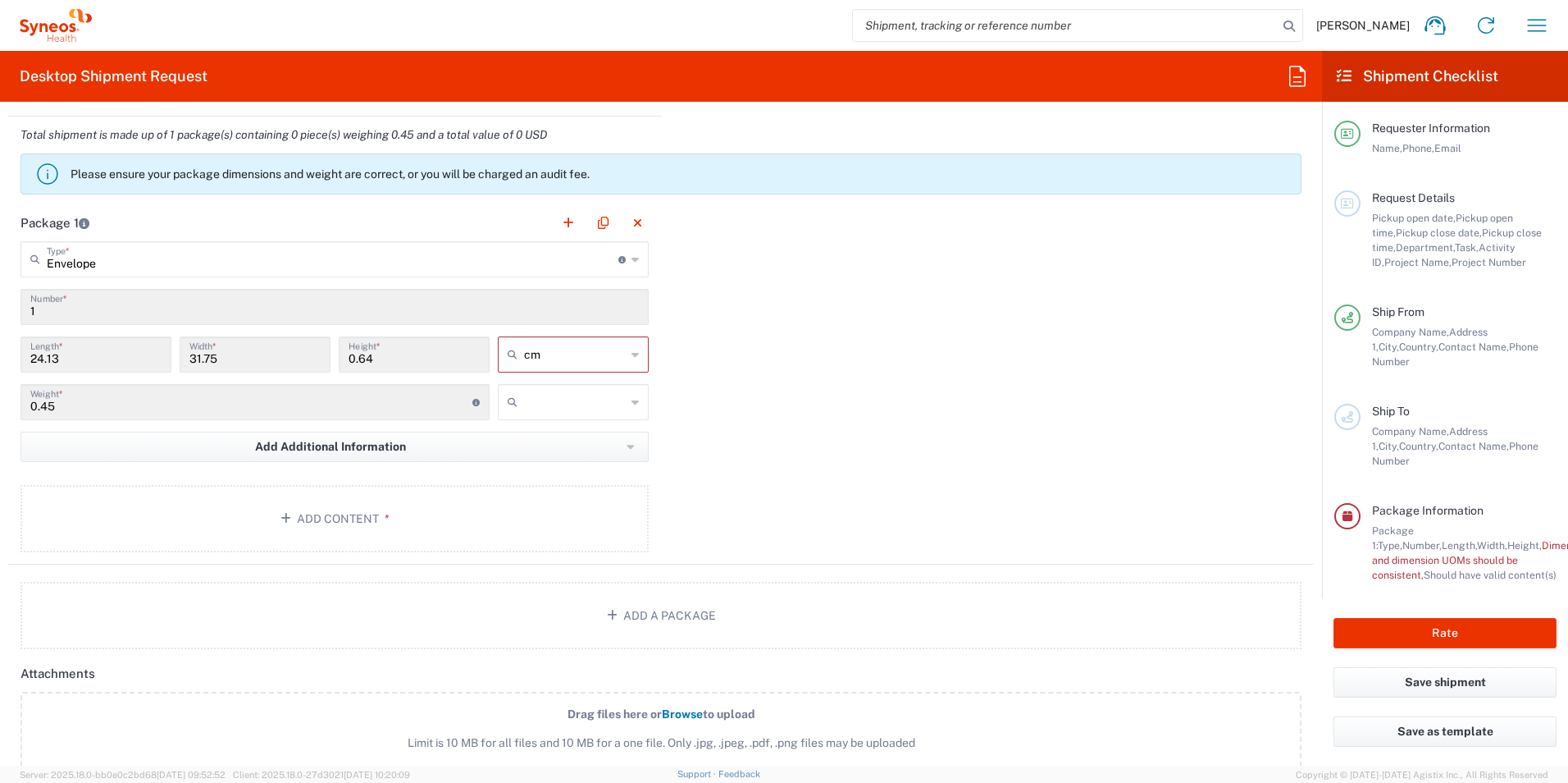
scroll to position [1785, 0]
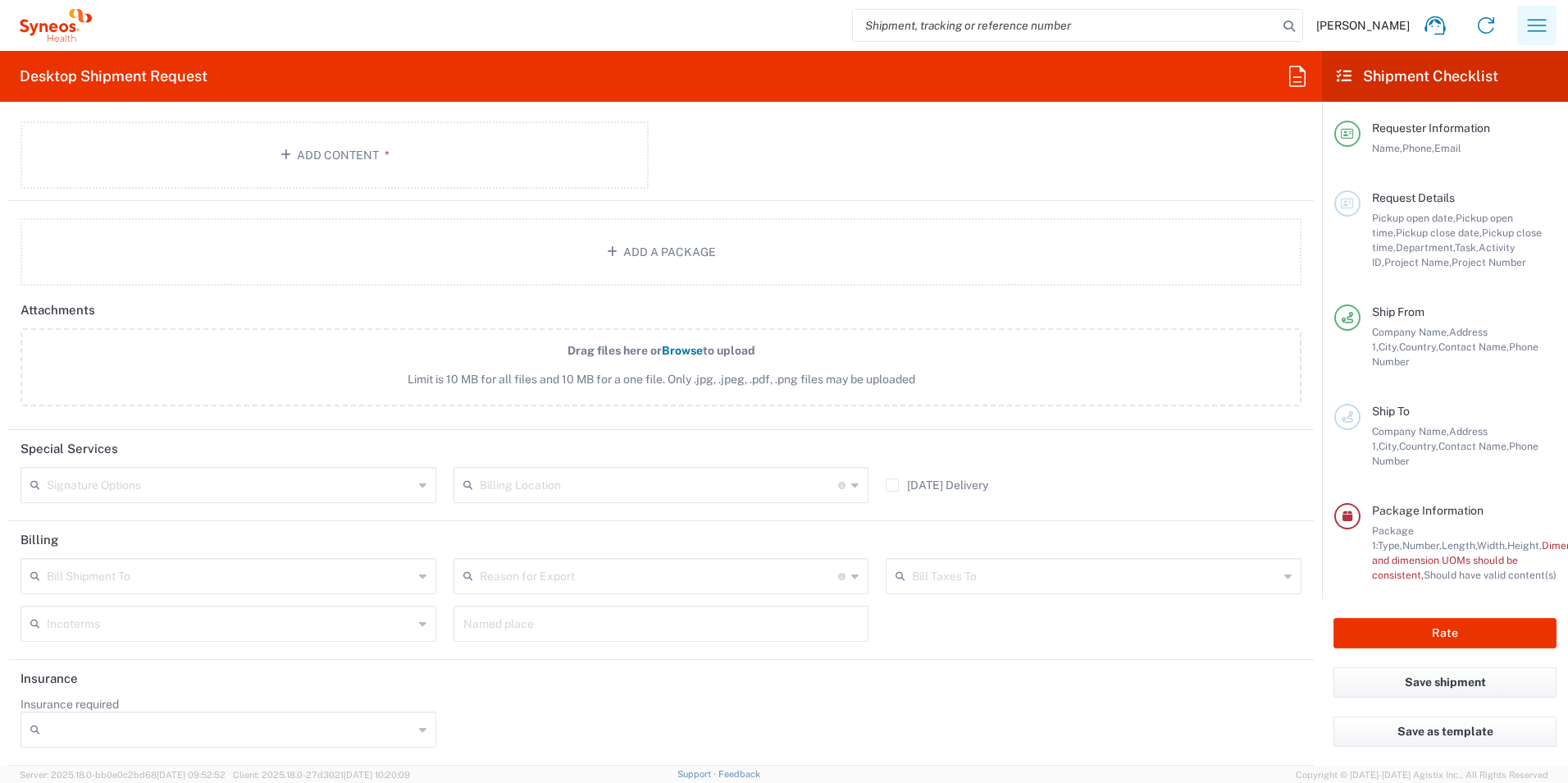
click at [1544, 24] on icon "button" at bounding box center [1536, 25] width 26 height 26
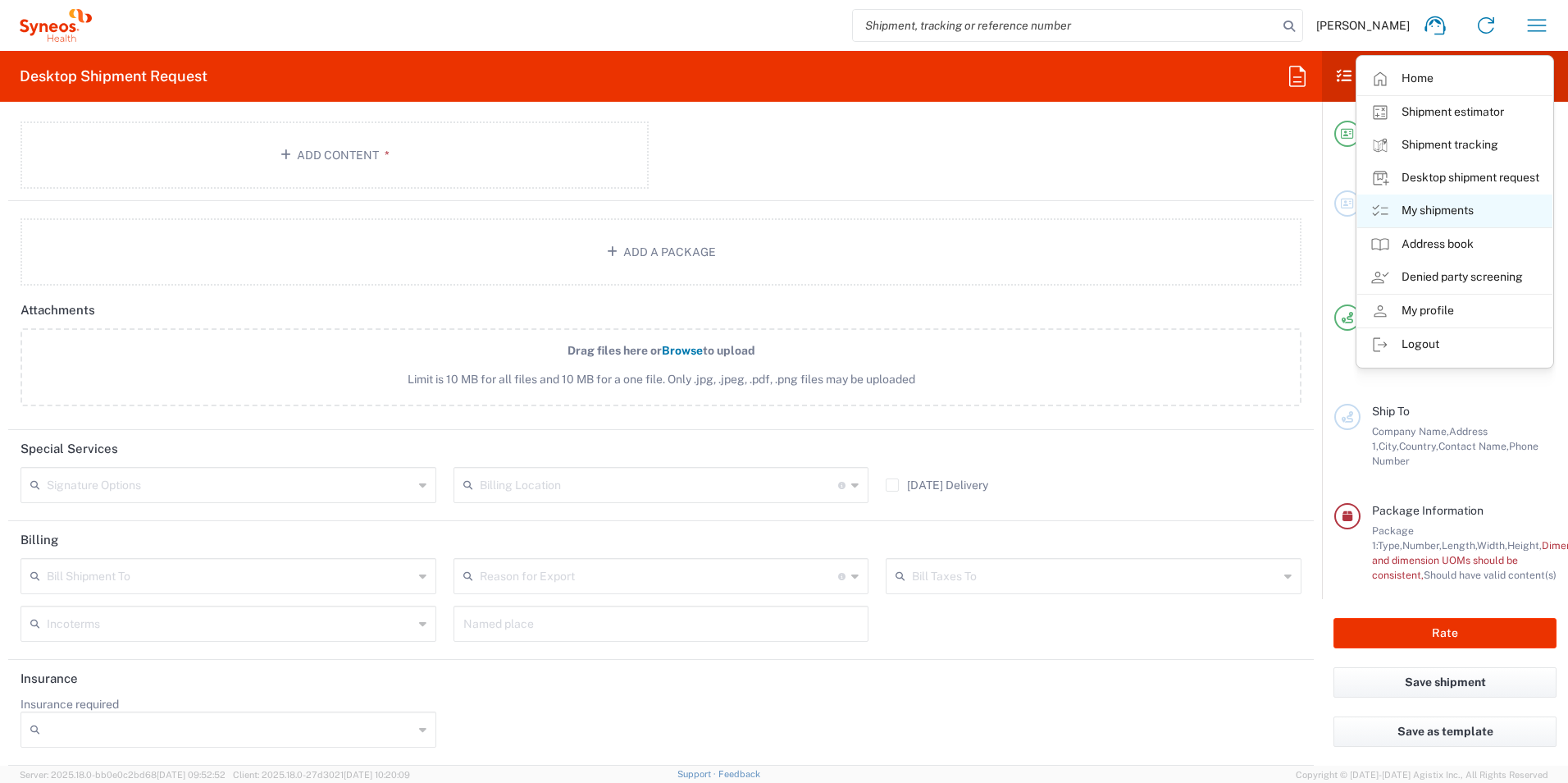
click at [1440, 209] on link "My shipments" at bounding box center [1454, 210] width 195 height 33
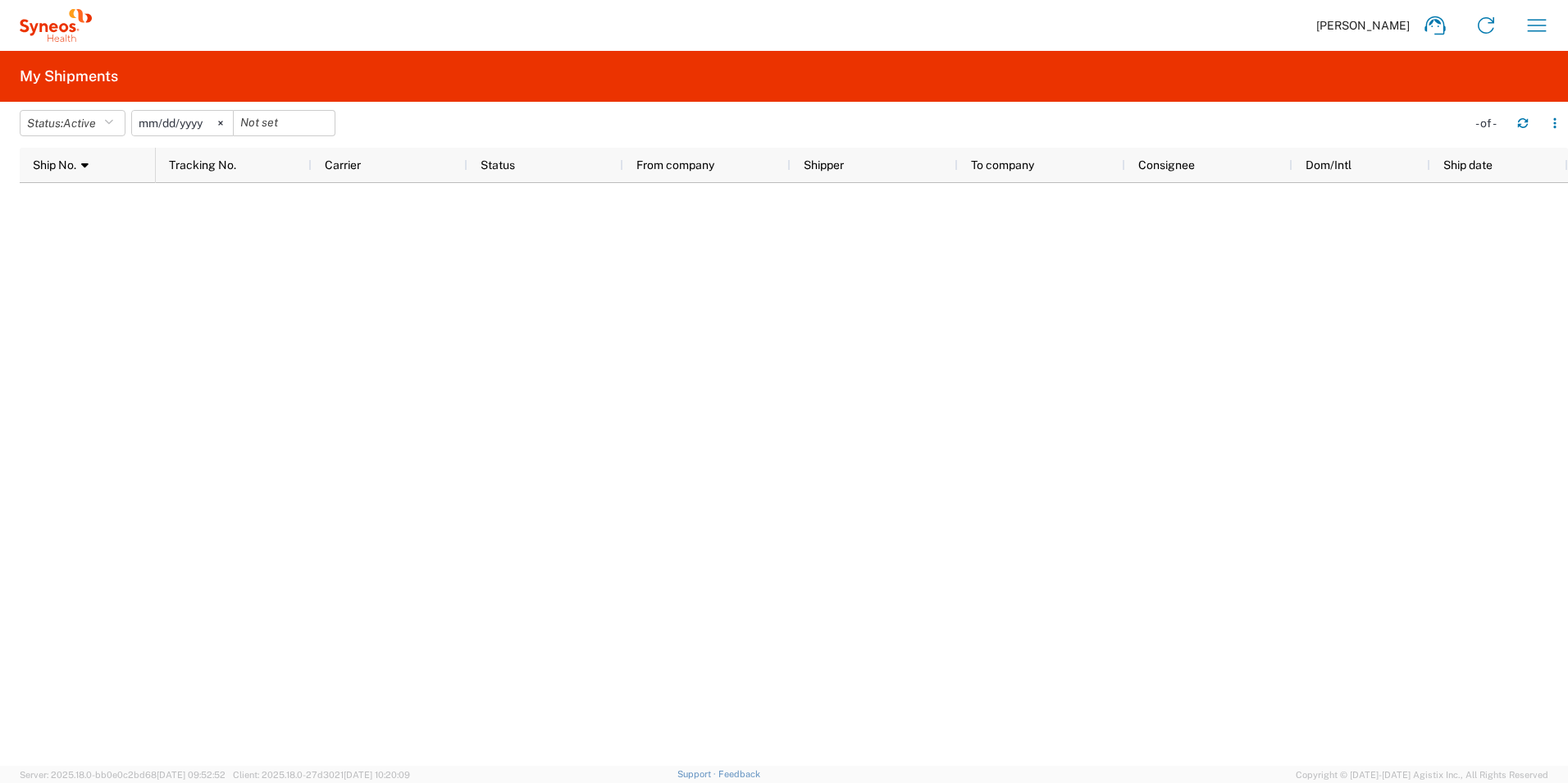
click at [1516, 25] on div "Mladen Dimitrijevic Home Shipment estimator Shipment tracking Desktop shipment …" at bounding box center [827, 25] width 1471 height 40
click at [1539, 25] on icon "button" at bounding box center [1536, 25] width 19 height 13
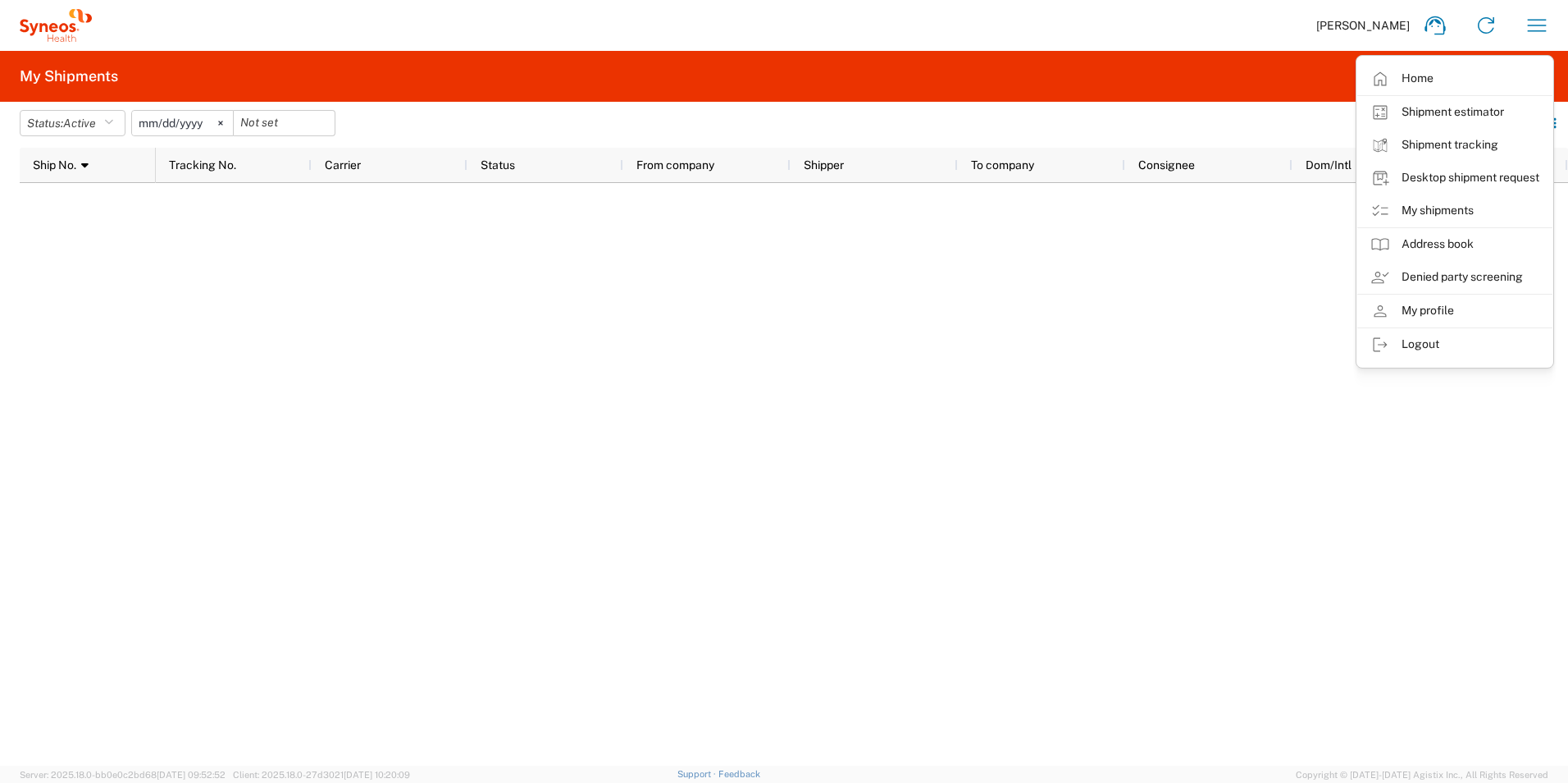
drag, startPoint x: 1251, startPoint y: 387, endPoint x: 1252, endPoint y: 370, distance: 17.0
click at [1251, 387] on div at bounding box center [862, 474] width 1412 height 583
